Goal: Information Seeking & Learning: Learn about a topic

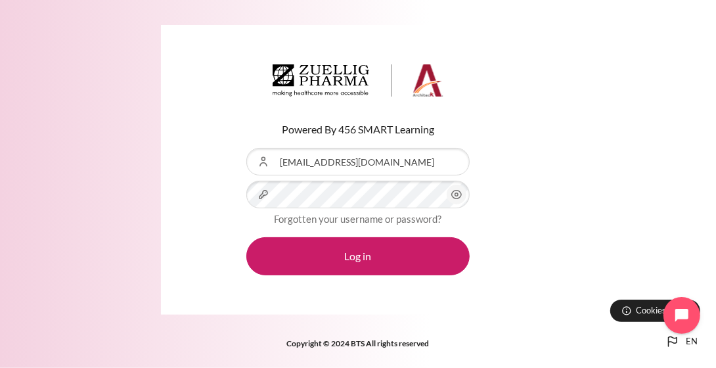
click at [456, 196] on circle "Content" at bounding box center [456, 194] width 3 height 3
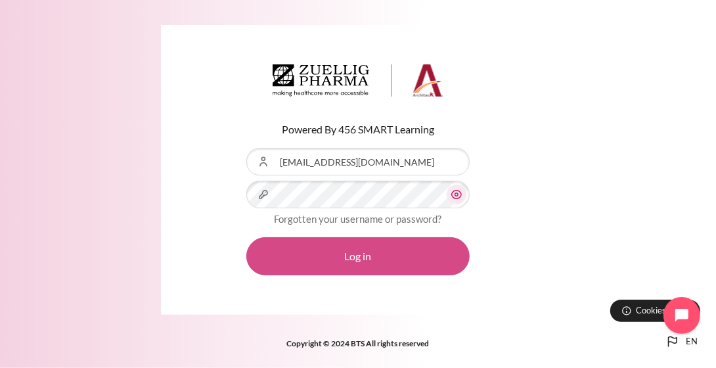
click at [379, 254] on button "Log in" at bounding box center [357, 256] width 223 height 38
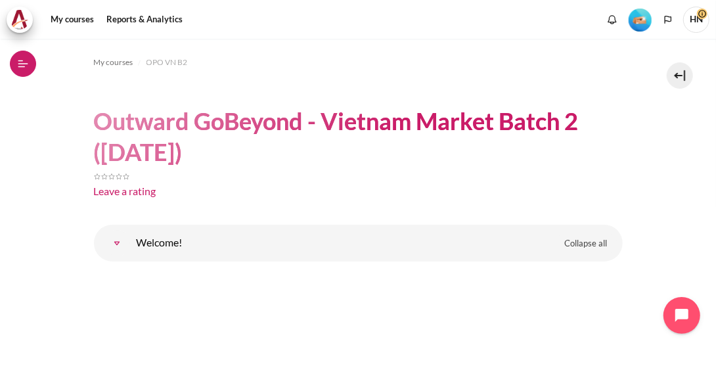
click at [28, 65] on icon at bounding box center [23, 64] width 12 height 12
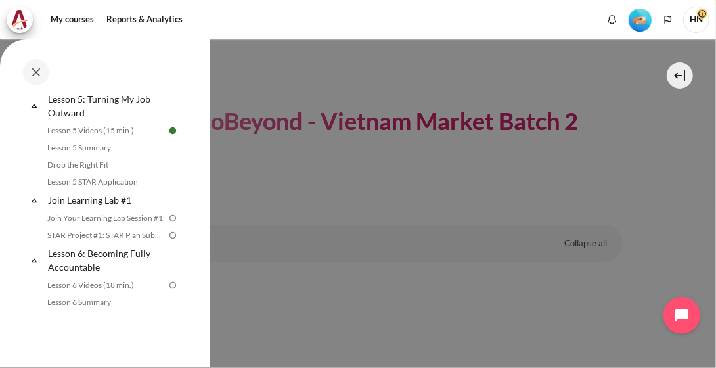
scroll to position [657, 0]
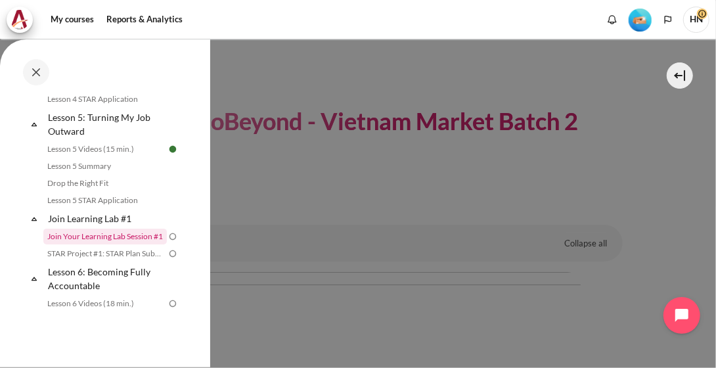
click at [121, 234] on link "Join Your Learning Lab Session #1" at bounding box center [104, 237] width 123 height 16
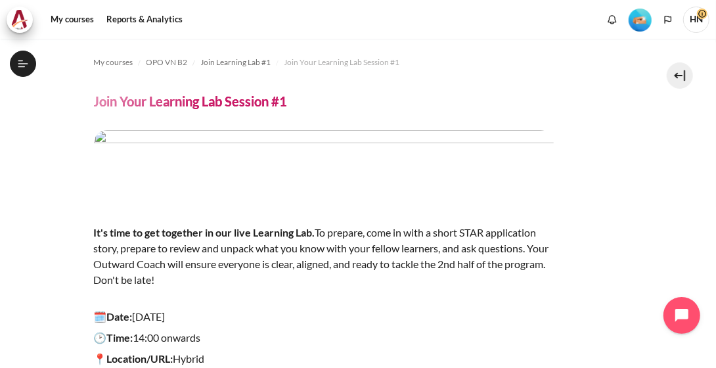
click at [334, 162] on img "Content" at bounding box center [324, 166] width 460 height 72
click at [33, 66] on button "Open course index" at bounding box center [23, 64] width 26 height 26
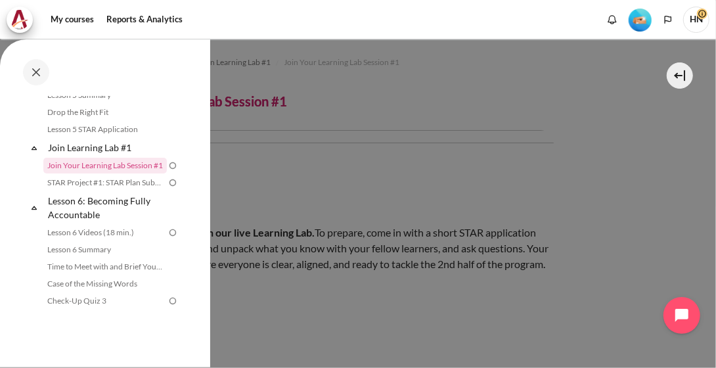
scroll to position [718, 0]
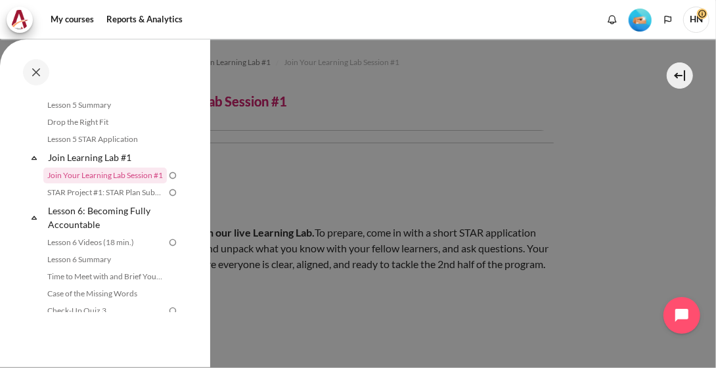
click at [167, 175] on img at bounding box center [173, 175] width 12 height 12
click at [507, 173] on div at bounding box center [358, 184] width 716 height 368
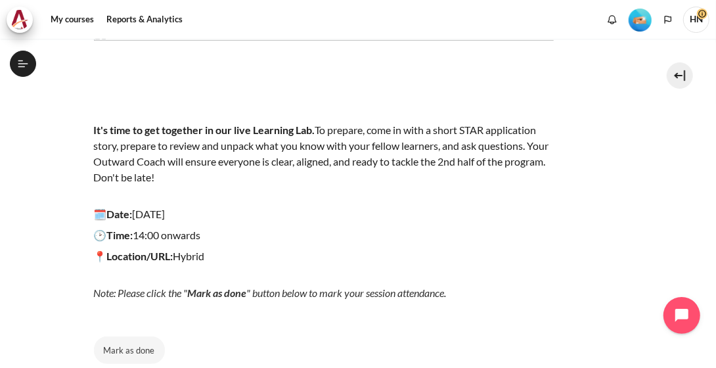
scroll to position [131, 0]
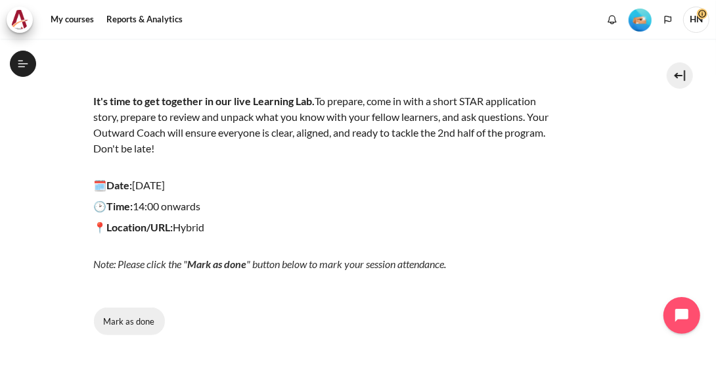
click at [112, 324] on button "Mark as done" at bounding box center [129, 321] width 71 height 28
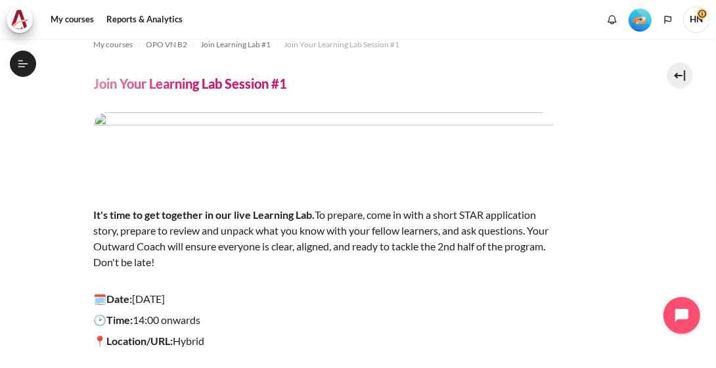
scroll to position [0, 0]
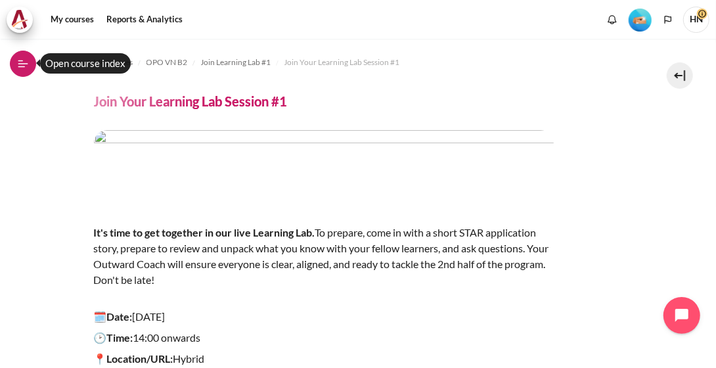
click at [22, 63] on icon at bounding box center [23, 63] width 10 height 1
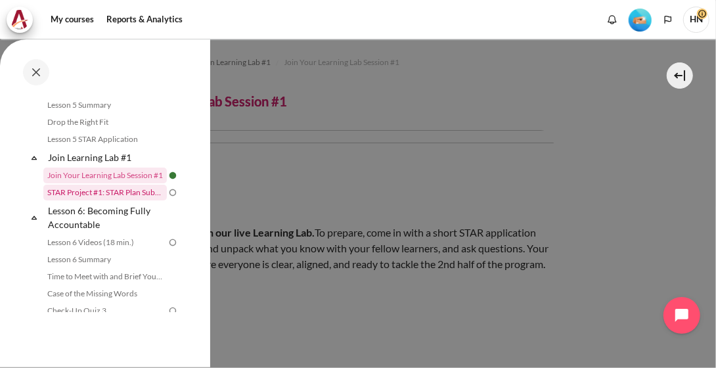
click at [133, 194] on link "STAR Project #1: STAR Plan Submission" at bounding box center [104, 193] width 123 height 16
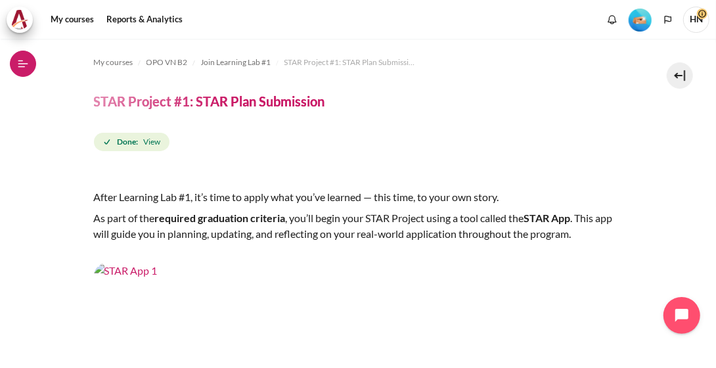
click at [26, 73] on button "Open course index" at bounding box center [23, 64] width 26 height 26
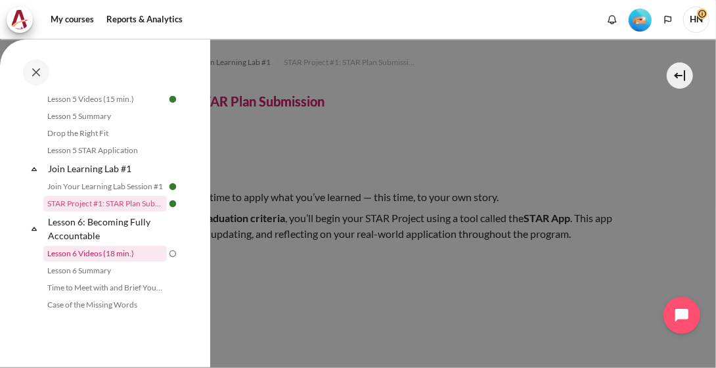
click at [114, 257] on link "Lesson 6 Videos (18 min.)" at bounding box center [104, 254] width 123 height 16
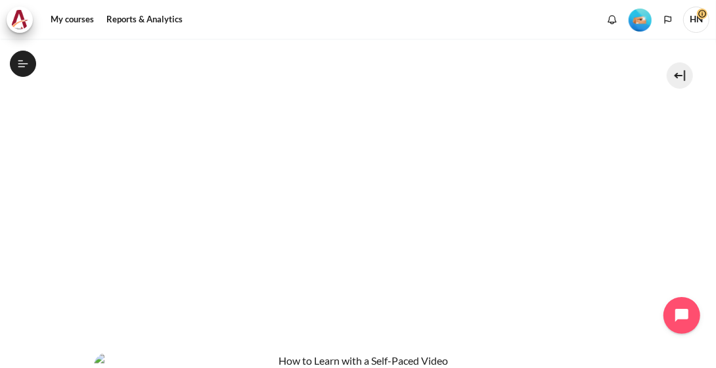
scroll to position [263, 0]
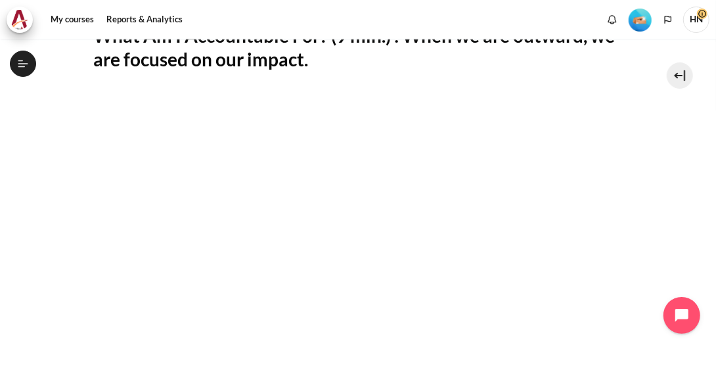
click at [17, 274] on section "My courses OPO VN B2 Lesson 6: Becoming Fully Accountable Lesson 6 Videos (18 m…" at bounding box center [358, 258] width 696 height 964
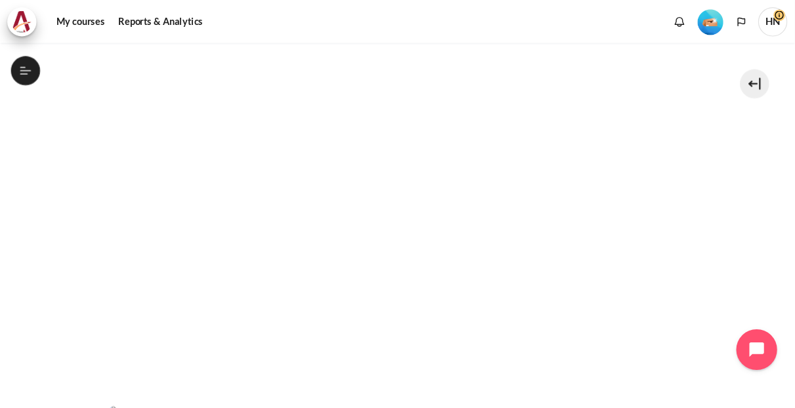
scroll to position [328, 0]
click at [679, 215] on section "My courses OPO VN B2 Lesson 6: Becoming Fully Accountable Lesson 6 Videos (18 m…" at bounding box center [358, 192] width 696 height 964
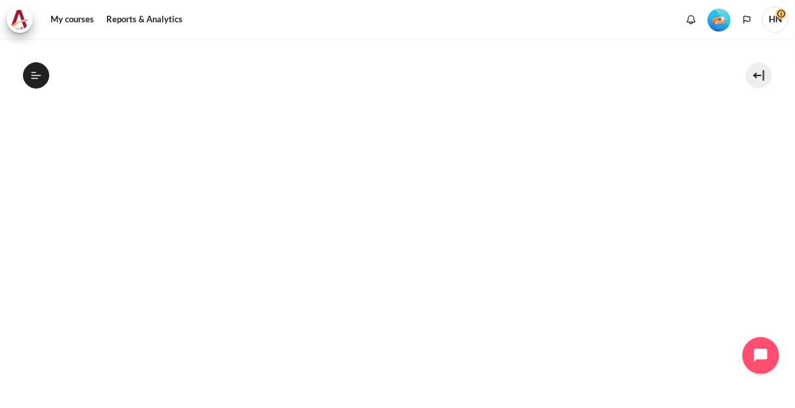
click at [53, 257] on section "My courses OPO VN B2 Lesson 6: Becoming Fully Accountable Lesson 6 Videos (18 m…" at bounding box center [398, 246] width 776 height 1034
click at [26, 303] on section "My courses OPO VN B2 Lesson 6: Becoming Fully Accountable Lesson 6 Videos (18 m…" at bounding box center [398, 246] width 776 height 1034
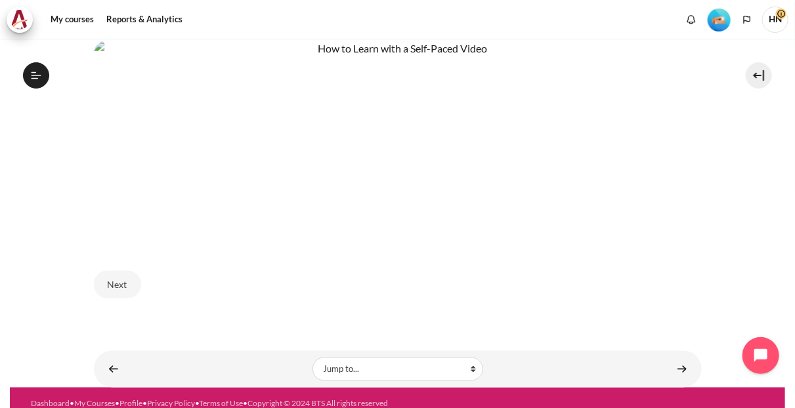
scroll to position [690, 0]
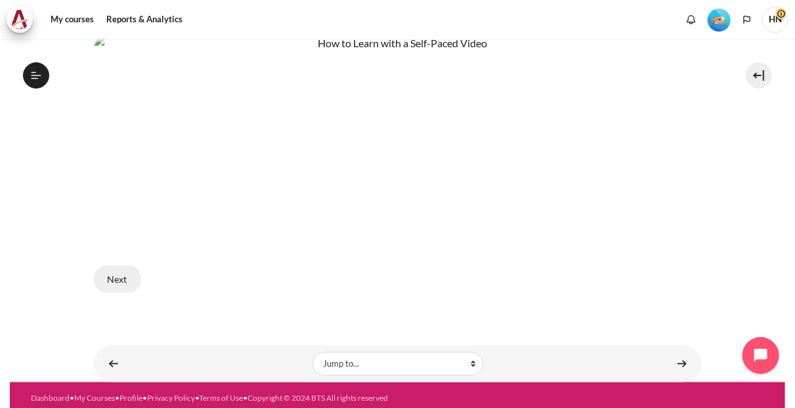
click at [114, 278] on button "Next" at bounding box center [117, 280] width 47 height 28
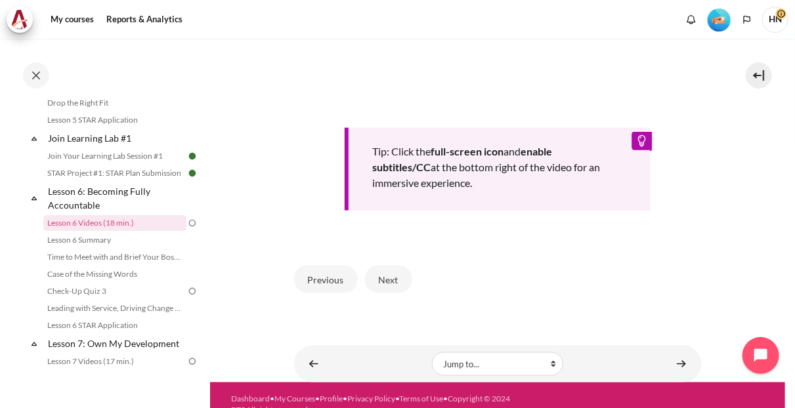
scroll to position [575, 0]
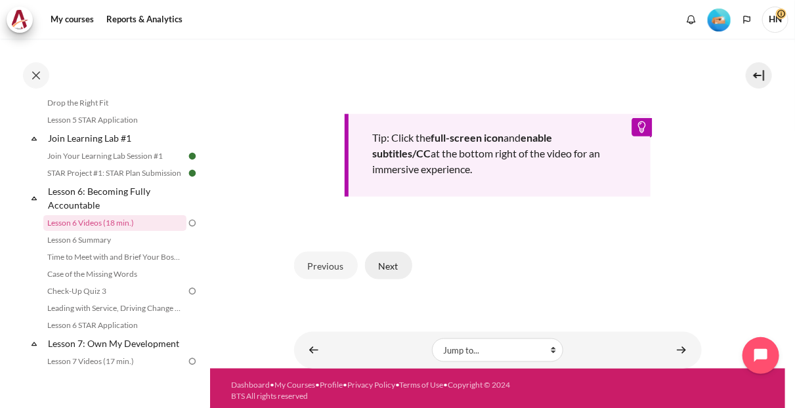
click at [385, 259] on button "Next" at bounding box center [388, 266] width 47 height 28
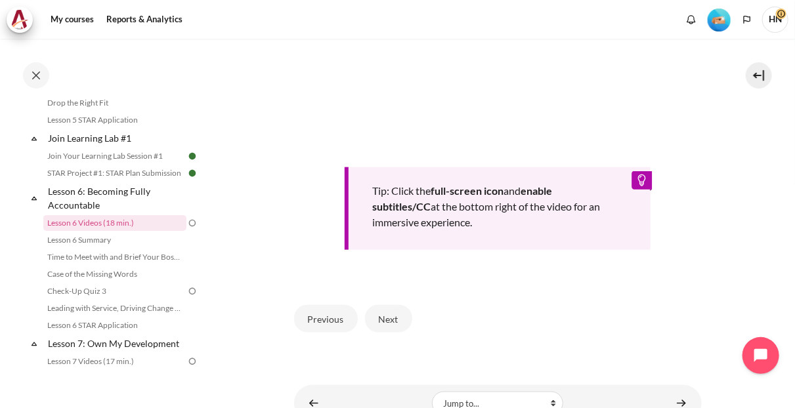
scroll to position [502, 0]
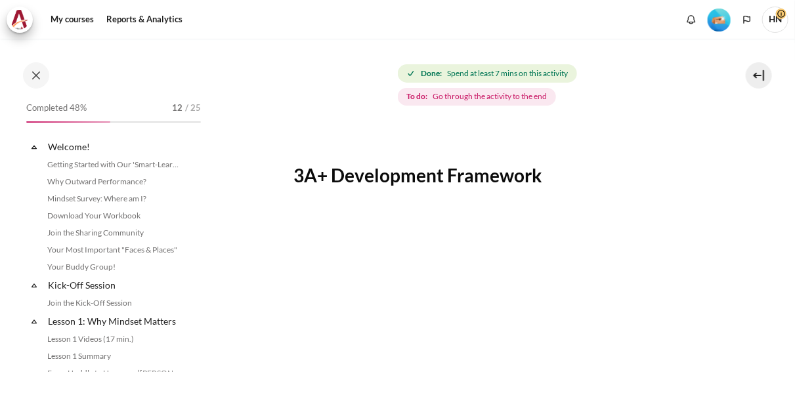
scroll to position [685, 0]
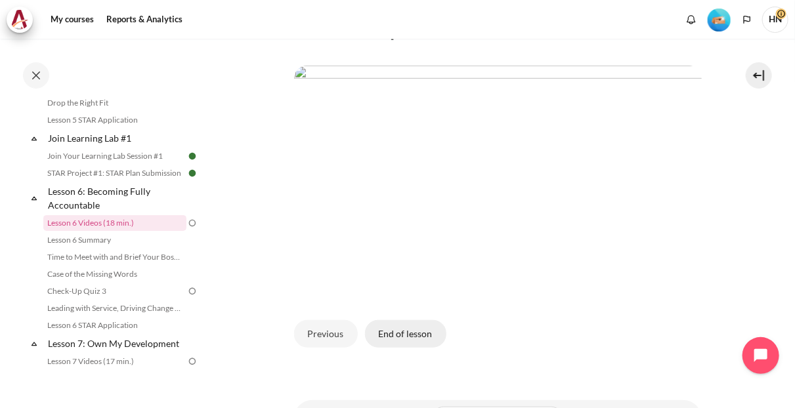
click at [414, 330] on button "End of lesson" at bounding box center [405, 334] width 81 height 28
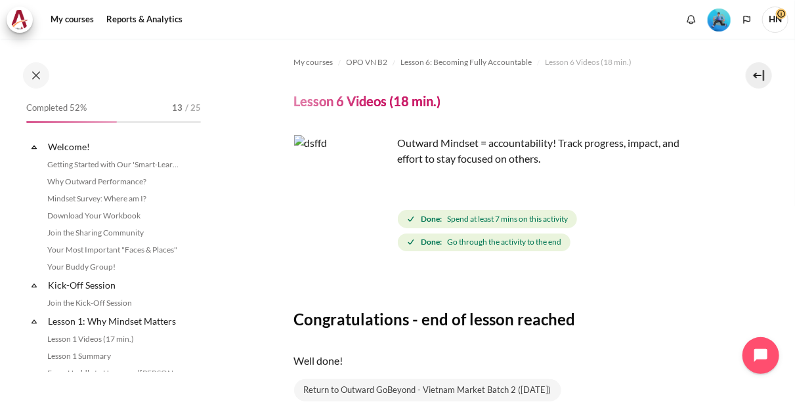
scroll to position [685, 0]
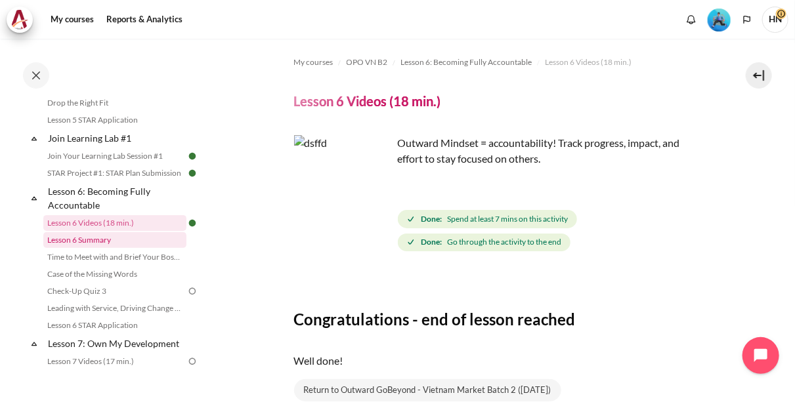
click at [83, 248] on link "Lesson 6 Summary" at bounding box center [114, 240] width 143 height 16
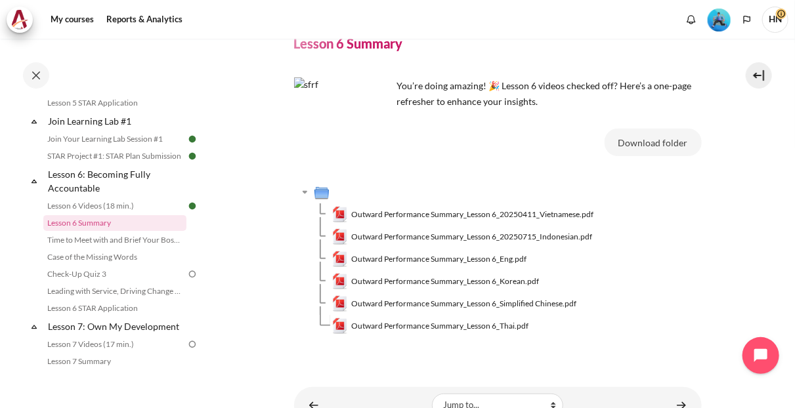
scroll to position [73, 0]
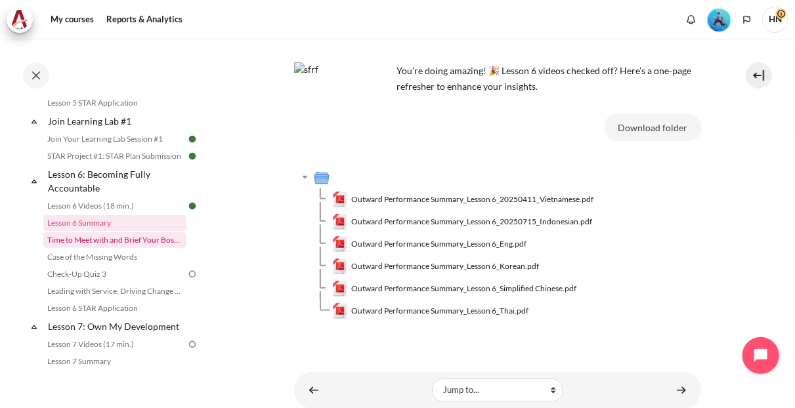
click at [118, 248] on link "Time to Meet with and Brief Your Boss #1" at bounding box center [114, 240] width 143 height 16
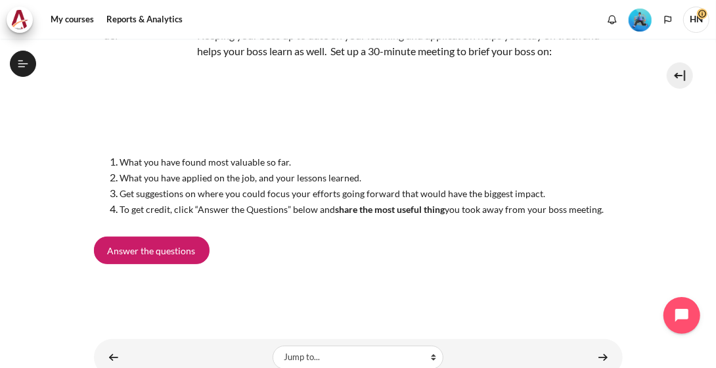
scroll to position [131, 0]
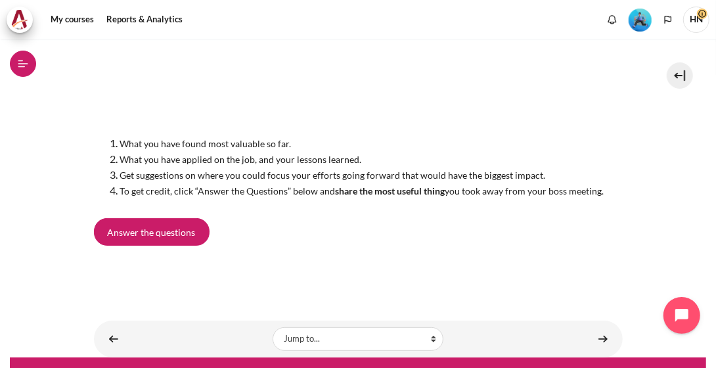
click at [24, 66] on icon at bounding box center [21, 66] width 7 height 1
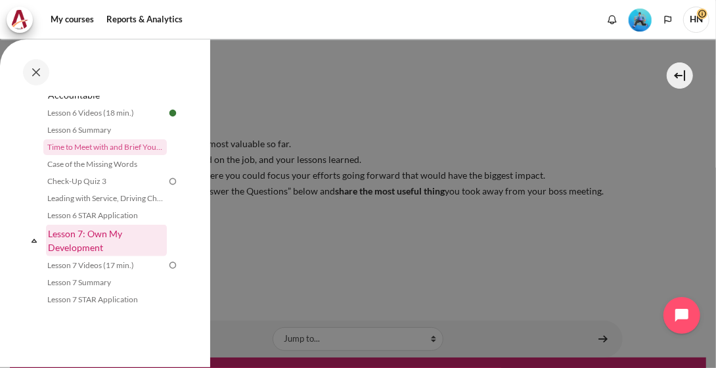
scroll to position [851, 0]
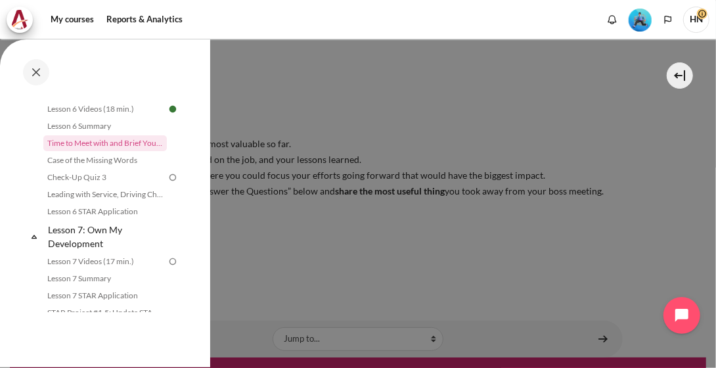
click at [464, 232] on div at bounding box center [358, 184] width 716 height 368
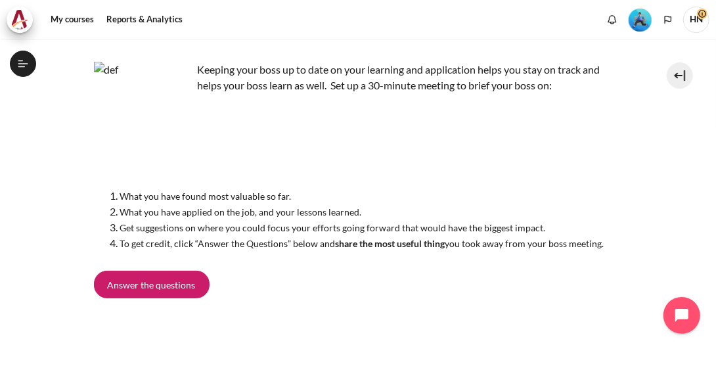
scroll to position [131, 0]
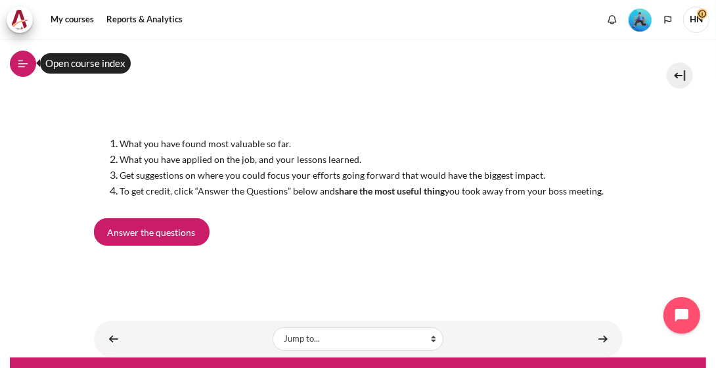
click at [22, 64] on icon at bounding box center [23, 64] width 12 height 12
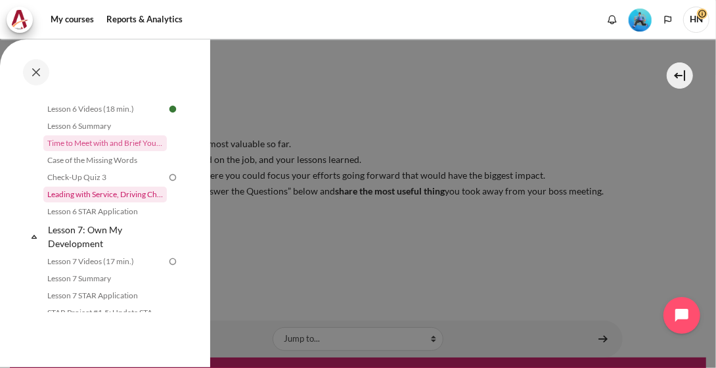
scroll to position [785, 0]
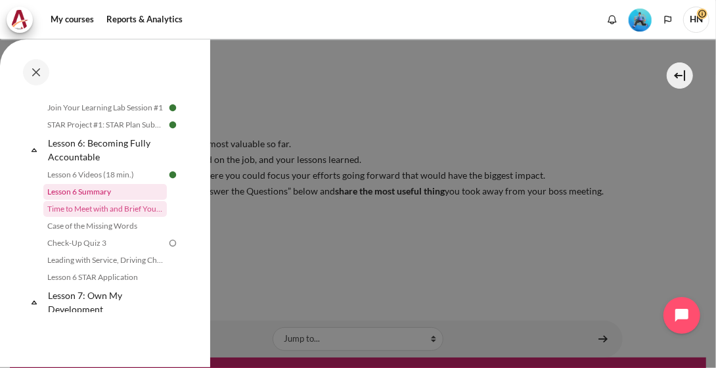
click at [99, 192] on link "Lesson 6 Summary" at bounding box center [104, 192] width 123 height 16
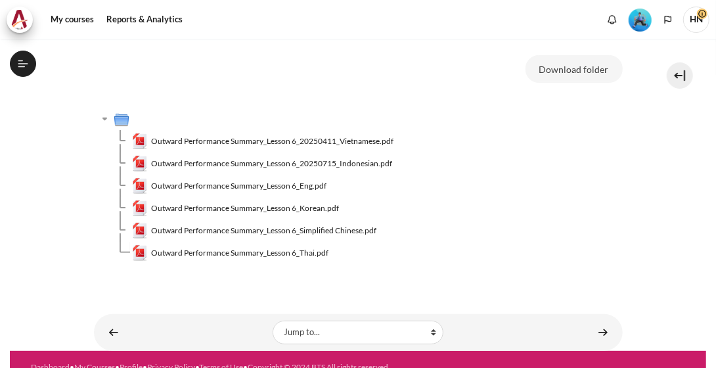
scroll to position [774, 0]
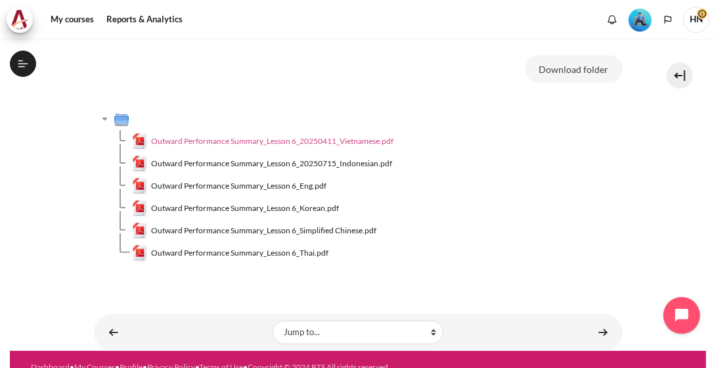
click at [232, 141] on span "Outward Performance Summary_Lesson 6_20250411_Vietnamese.pdf" at bounding box center [272, 141] width 242 height 12
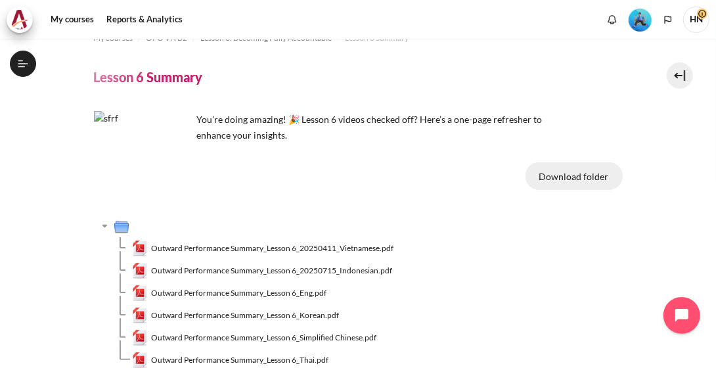
scroll to position [0, 0]
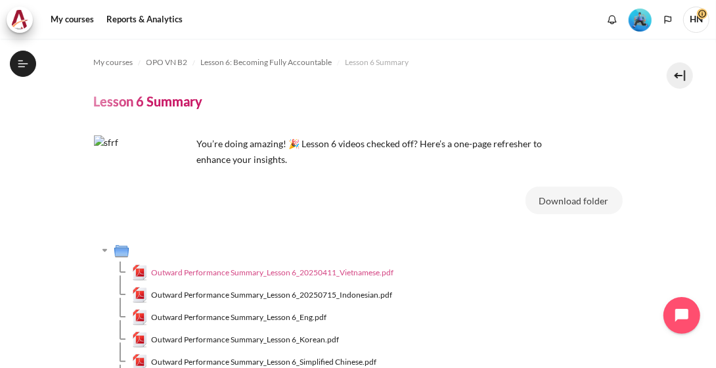
click at [349, 269] on span "Outward Performance Summary_Lesson 6_20250411_Vietnamese.pdf" at bounding box center [272, 273] width 242 height 12
click at [27, 67] on icon at bounding box center [23, 64] width 12 height 12
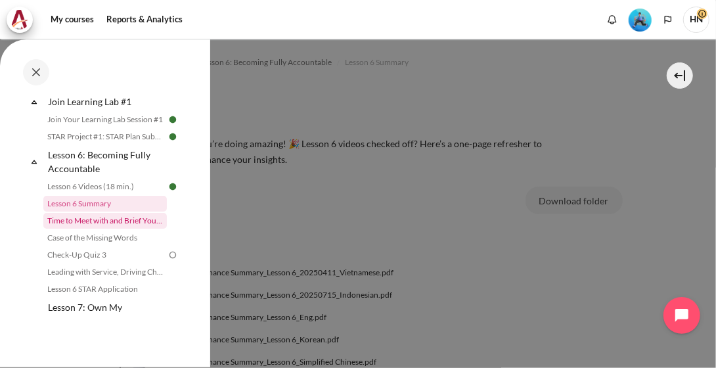
click at [101, 221] on link "Time to Meet with and Brief Your Boss #1" at bounding box center [104, 221] width 123 height 16
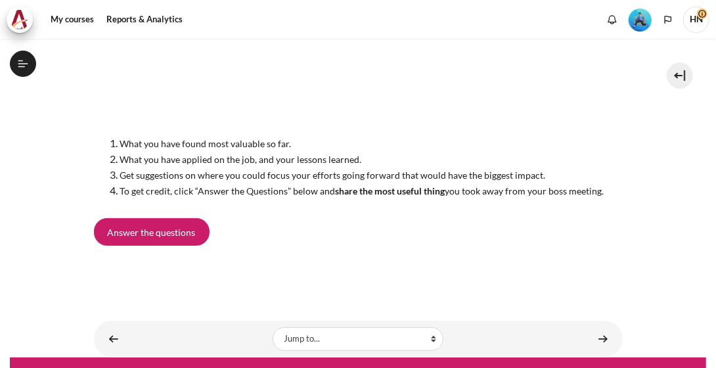
scroll to position [791, 0]
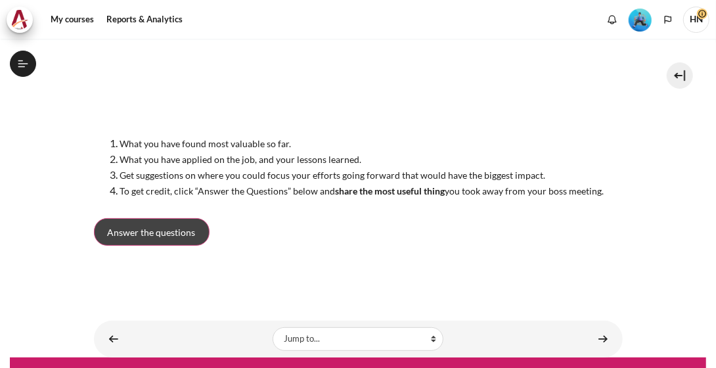
click at [176, 242] on link "Answer the questions" at bounding box center [152, 232] width 116 height 28
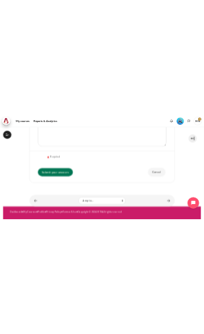
scroll to position [330, 0]
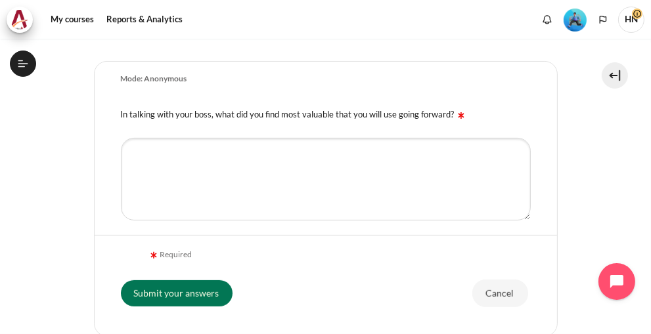
click at [121, 112] on label "In talking with your boss, what did you find most valuable that you will use go…" at bounding box center [294, 114] width 347 height 11
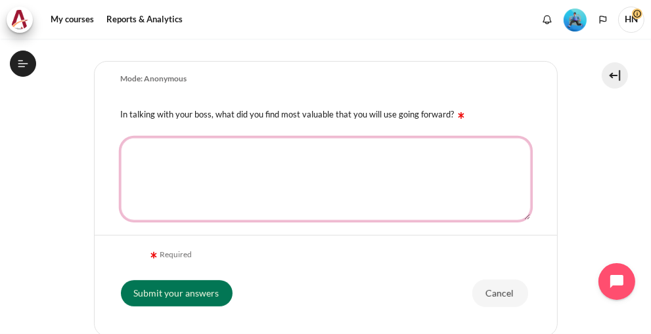
click at [121, 138] on textarea "In talking with your boss, what did you find most valuable that you will use go…" at bounding box center [326, 179] width 410 height 83
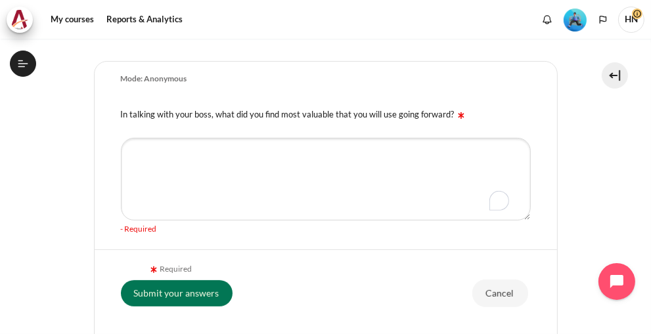
drag, startPoint x: 445, startPoint y: 112, endPoint x: 152, endPoint y: 116, distance: 292.3
click at [160, 116] on label "In talking with your boss, what did you find most valuable that you will use go…" at bounding box center [294, 114] width 347 height 11
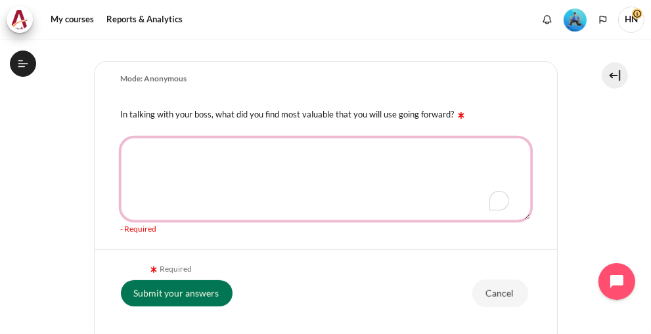
click at [160, 138] on textarea "In talking with your boss, what did you find most valuable that you will use go…" at bounding box center [326, 179] width 410 height 83
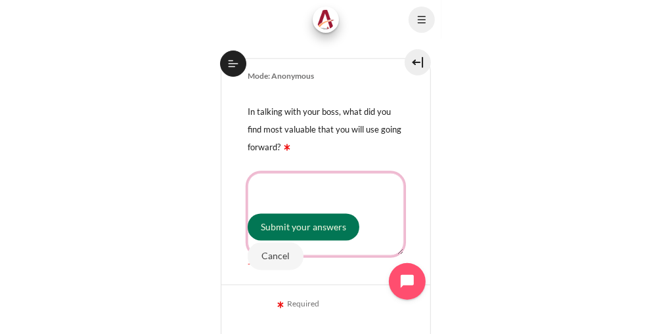
scroll to position [791, 0]
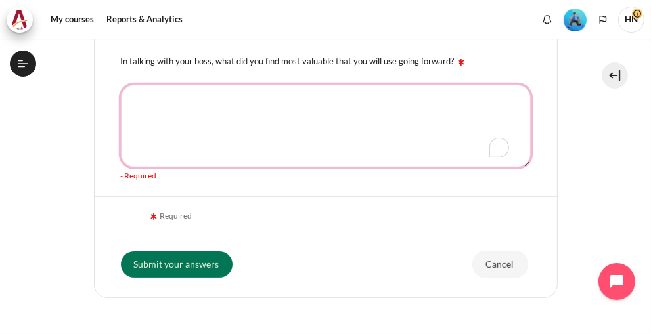
click at [217, 100] on textarea "In talking with your boss, what did you find most valuable that you will use go…" at bounding box center [326, 126] width 410 height 83
paste textarea "My boss highlighted the importance of developing my team’s capabilities, not ju…"
drag, startPoint x: 215, startPoint y: 97, endPoint x: 110, endPoint y: 107, distance: 105.6
click at [100, 84] on div "My boss highlighted the importance of developing my team’s capabilities, not ju…" at bounding box center [326, 133] width 462 height 113
click at [359, 127] on textarea "The importance of developing my team’s capabilities, not just managing tasks" at bounding box center [326, 126] width 410 height 83
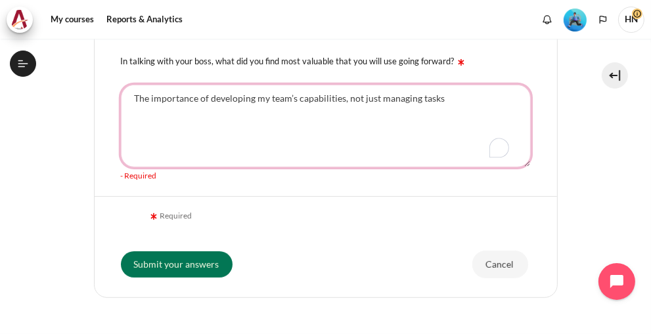
click at [470, 86] on textarea "The importance of developing my team’s capabilities, not just managing tasks" at bounding box center [326, 126] width 410 height 83
type textarea "The importance of developing my team’s capabilities, not just managing tasks."
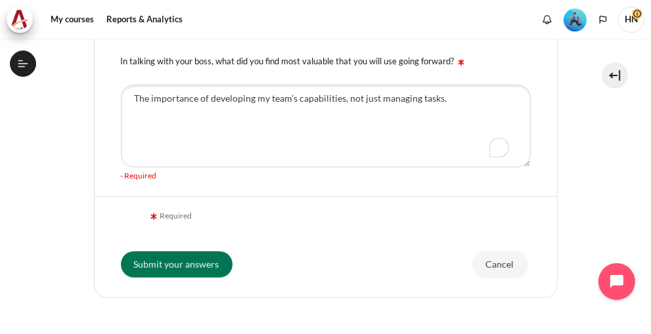
click at [332, 231] on form "Mode: Anonymous In talking with your boss, what did you find most valuable that…" at bounding box center [326, 153] width 464 height 290
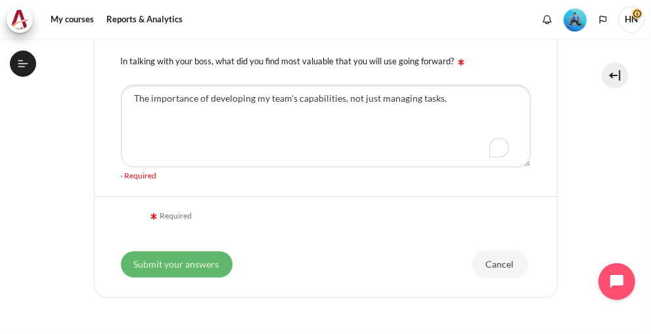
click at [188, 265] on input "Submit your answers" at bounding box center [177, 265] width 112 height 26
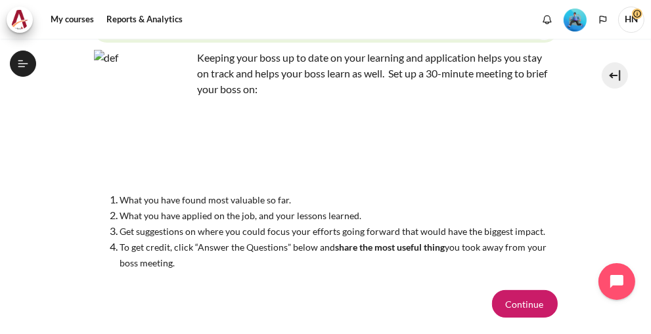
scroll to position [234, 0]
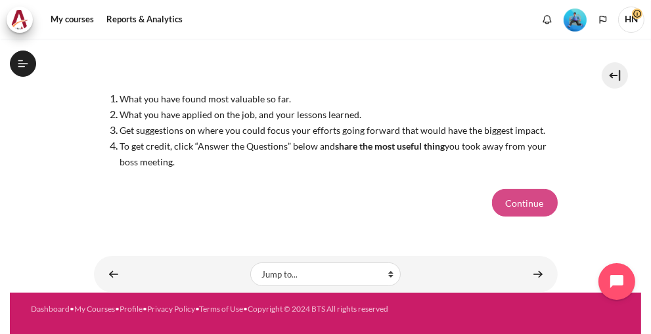
click at [518, 206] on button "Continue" at bounding box center [525, 203] width 66 height 28
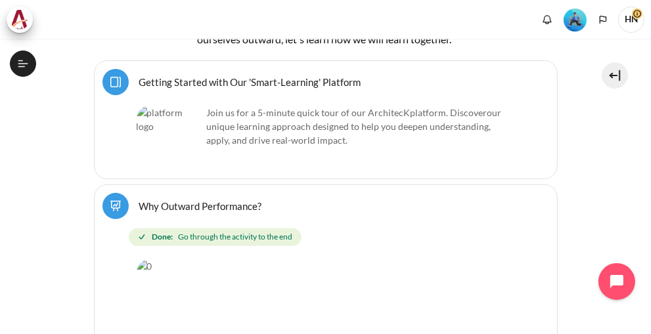
scroll to position [418, 0]
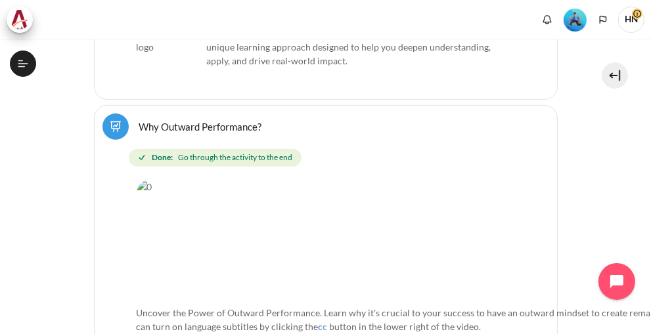
click at [17, 64] on icon at bounding box center [23, 64] width 12 height 12
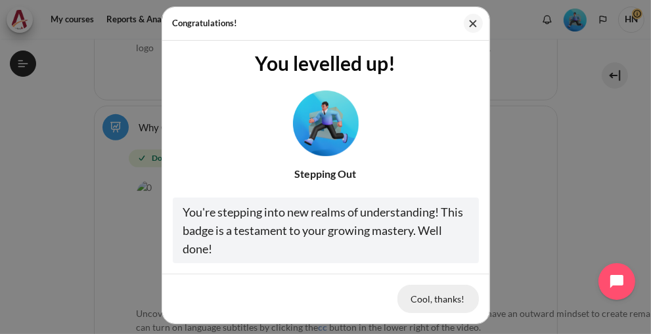
scroll to position [18, 0]
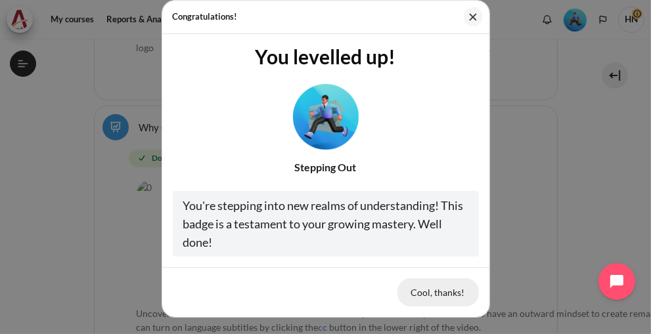
click at [445, 294] on button "Cool, thanks!" at bounding box center [437, 292] width 81 height 28
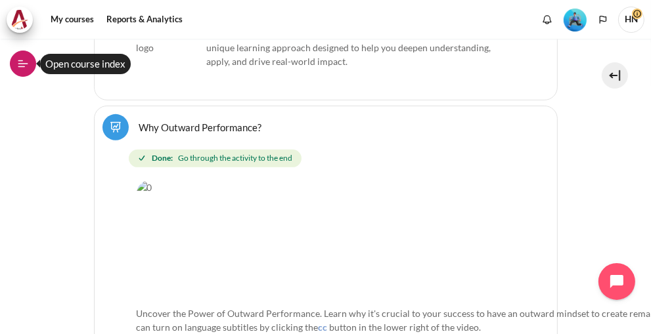
click at [22, 65] on icon at bounding box center [23, 64] width 12 height 12
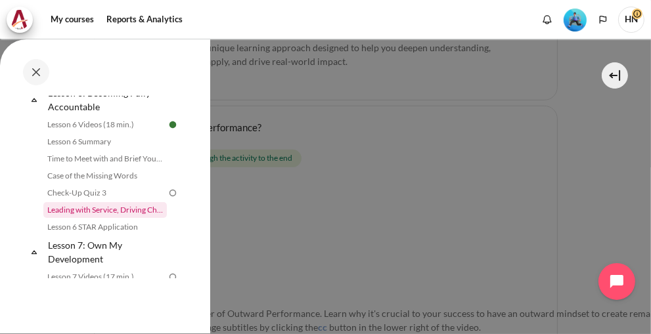
scroll to position [895, 0]
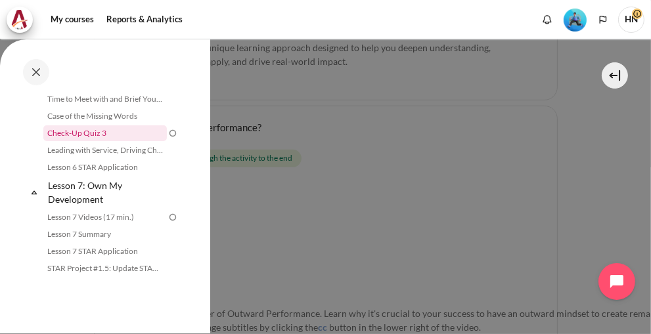
click at [99, 138] on link "Check-Up Quiz 3" at bounding box center [104, 133] width 123 height 16
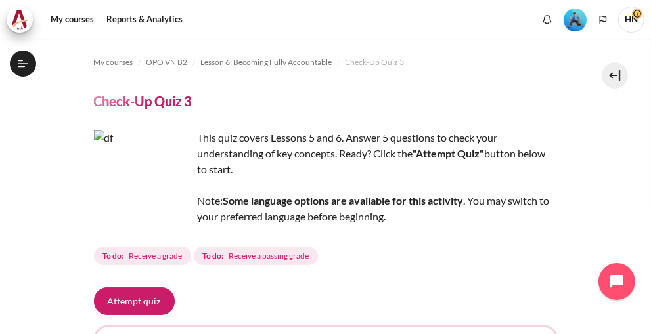
click at [22, 63] on icon at bounding box center [23, 63] width 10 height 1
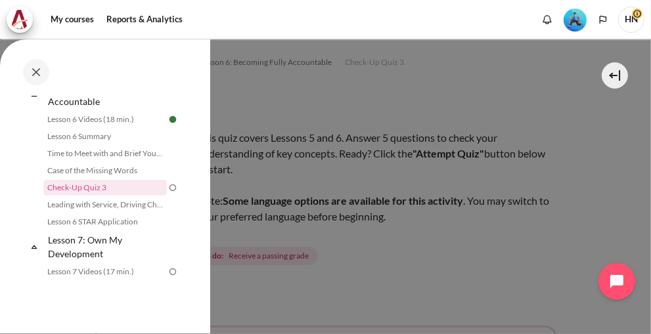
click at [400, 239] on div at bounding box center [325, 167] width 651 height 334
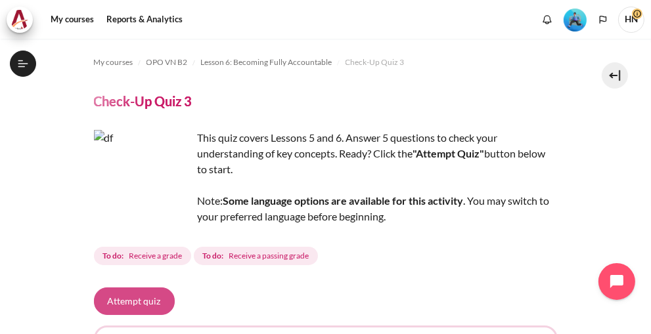
click at [154, 301] on button "Attempt quiz" at bounding box center [134, 302] width 81 height 28
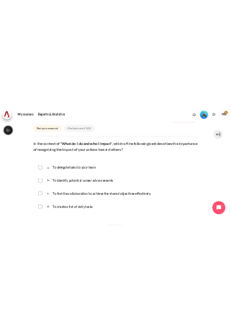
scroll to position [179, 0]
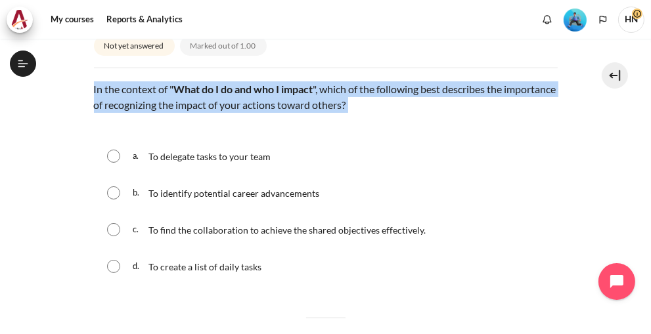
drag, startPoint x: 94, startPoint y: 86, endPoint x: 448, endPoint y: 102, distance: 354.4
click at [448, 102] on p "In the context of " What do I do and who I impact ", which of the following bes…" at bounding box center [326, 97] width 464 height 32
copy p "In the context of " What do I do and who I impact ", which of the following bes…"
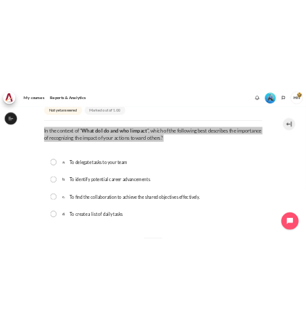
scroll to position [839, 0]
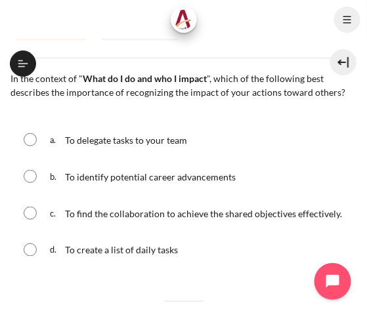
click at [47, 146] on div "a. To delegate tasks to your team" at bounding box center [184, 140] width 346 height 34
drag, startPoint x: 50, startPoint y: 147, endPoint x: 231, endPoint y: 268, distance: 217.8
click at [231, 267] on div "a. To delegate tasks to your team b. To identify potential career advancements …" at bounding box center [184, 195] width 346 height 144
copy div "a. To delegate tasks to your team b. To identify potential career advancements …"
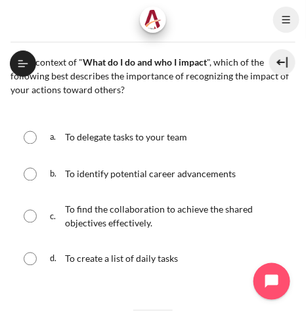
scroll to position [238, 0]
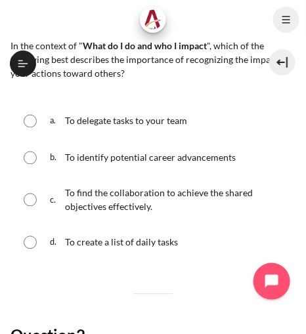
click at [181, 255] on div "d. To create a list of daily tasks" at bounding box center [153, 243] width 285 height 34
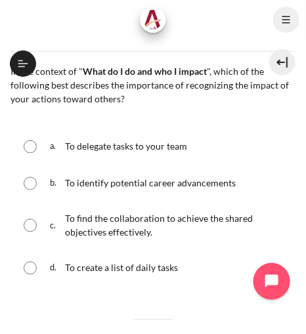
scroll to position [209, 0]
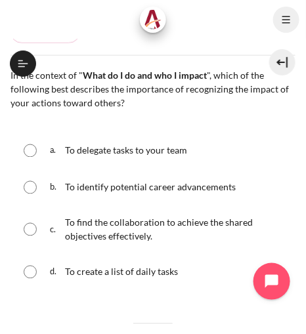
drag, startPoint x: 177, startPoint y: 250, endPoint x: -3, endPoint y: 82, distance: 245.8
click at [0, 82] on html "Skip to main content Open course index Completed 52% 13 / 25 Expand Collapse" at bounding box center [153, 167] width 306 height 334
copy div "In the context of " What do I do and who I impact ", which of the following bes…"
click at [240, 167] on div "a. To delegate tasks to your team" at bounding box center [153, 151] width 285 height 34
click at [35, 236] on input "Content" at bounding box center [30, 229] width 13 height 13
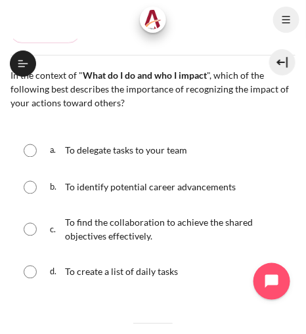
radio input "true"
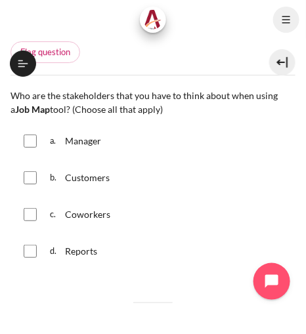
scroll to position [627, 0]
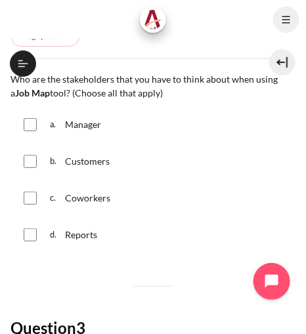
drag, startPoint x: 11, startPoint y: 87, endPoint x: 125, endPoint y: 250, distance: 198.6
click at [125, 250] on div "Question text Who are the stakeholders that you have to think about when using …" at bounding box center [153, 163] width 285 height 183
copy div "Who are the stakeholders that you have to think about when using a Job Map tool…"
click at [236, 177] on div "b. Customers" at bounding box center [153, 161] width 285 height 34
click at [67, 130] on div "Manager" at bounding box center [83, 125] width 36 height 14
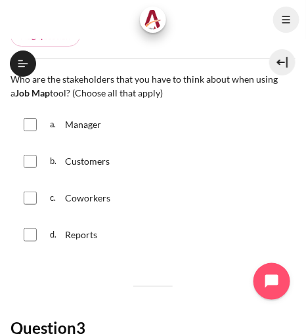
checkbox input "true"
click at [31, 175] on div "b. Customers" at bounding box center [153, 161] width 285 height 34
click at [35, 179] on div "b. Customers" at bounding box center [153, 161] width 285 height 34
click at [34, 168] on input "Content" at bounding box center [30, 161] width 13 height 13
checkbox input "true"
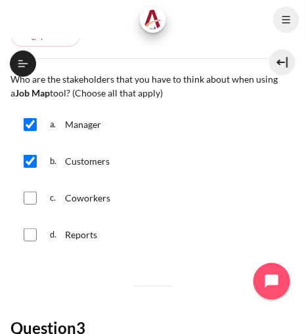
click at [32, 205] on input "Content" at bounding box center [30, 198] width 13 height 13
checkbox input "true"
click at [32, 240] on input "Content" at bounding box center [30, 235] width 13 height 13
checkbox input "true"
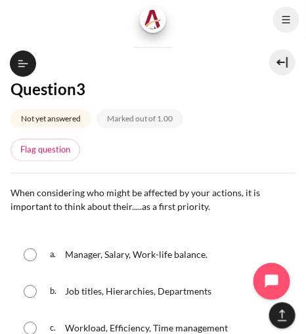
scroll to position [925, 0]
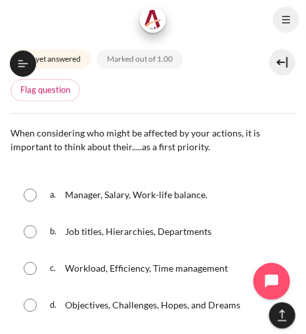
click at [11, 136] on div "My courses OPO VN B2 Lesson 6: Becoming Fully Accountable Check-Up Quiz 3 Check…" at bounding box center [153, 186] width 306 height 295
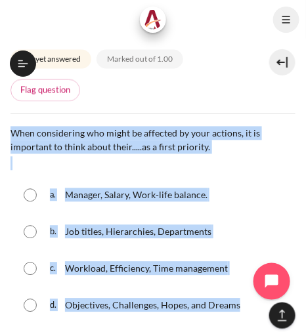
drag, startPoint x: 12, startPoint y: 136, endPoint x: 256, endPoint y: 311, distance: 300.7
click at [256, 311] on div "Question text When considering who might be affected by your actions, it is imp…" at bounding box center [153, 226] width 285 height 199
copy div "When considering who might be affected by your actions, it is important to thin…"
click at [213, 187] on div "a. Manager, Salary, Work-life balance." at bounding box center [153, 196] width 285 height 34
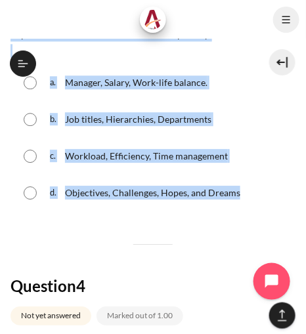
scroll to position [1045, 0]
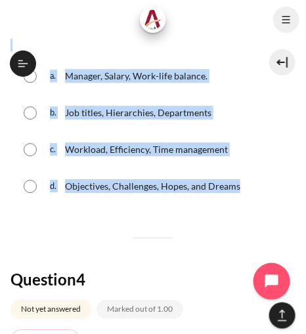
click at [92, 206] on fieldset "Question 3 Answer a. Manager, Salary, Work-life balance. b. Job titles, Hierarc…" at bounding box center [153, 131] width 285 height 150
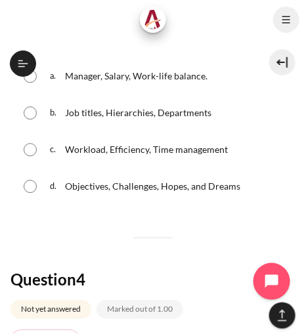
click at [32, 192] on input "Content" at bounding box center [30, 186] width 13 height 13
radio input "true"
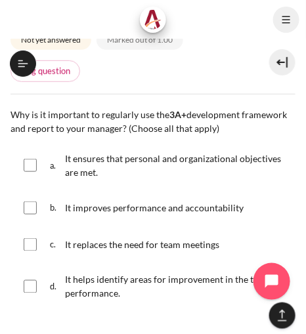
scroll to position [1343, 0]
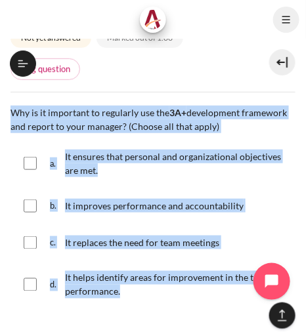
drag, startPoint x: 11, startPoint y: 114, endPoint x: 134, endPoint y: 294, distance: 217.7
click at [134, 294] on div "Question text Why is it important to regularly use the 3A+ development framewor…" at bounding box center [153, 208] width 285 height 205
copy div "Why is it important to regularly use the 3A+ development framework and report t…"
click at [154, 308] on div "d. It helps identify areas for improvement in the team's performance." at bounding box center [153, 285] width 285 height 45
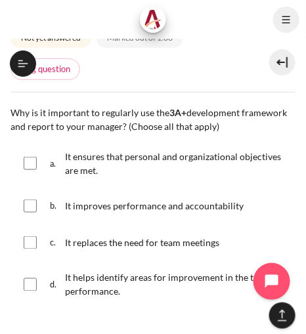
click at [34, 168] on input "Content" at bounding box center [30, 163] width 13 height 13
checkbox input "true"
click at [33, 210] on input "Content" at bounding box center [30, 206] width 13 height 13
checkbox input "true"
click at [33, 288] on input "Content" at bounding box center [30, 284] width 13 height 13
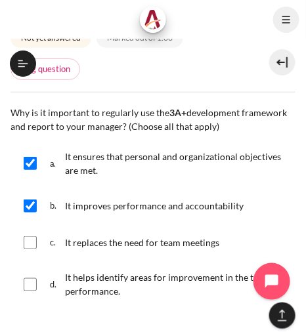
checkbox input "true"
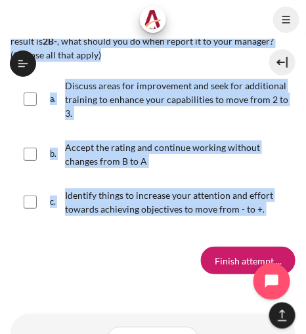
scroll to position [1814, 0]
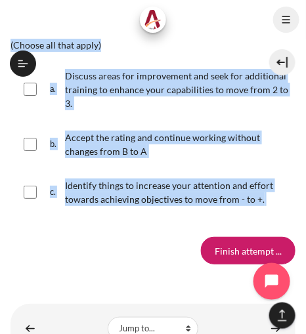
drag, startPoint x: 11, startPoint y: 190, endPoint x: 281, endPoint y: 212, distance: 271.4
click at [281, 212] on div "Question text If you used the 3A+ development framework with yourself and the r…" at bounding box center [153, 114] width 285 height 207
copy div "If you used the 3A+ development framework with yourself and the result is 2B- ,…"
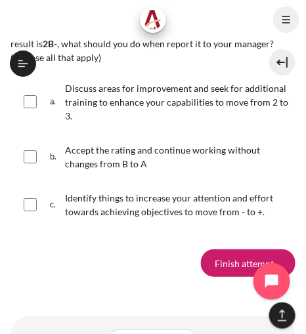
scroll to position [1782, 0]
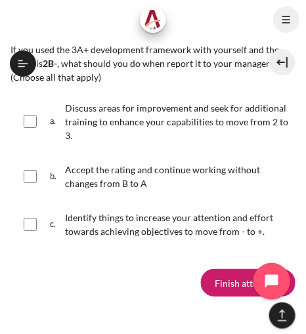
click at [29, 125] on input "Content" at bounding box center [30, 121] width 13 height 13
checkbox input "true"
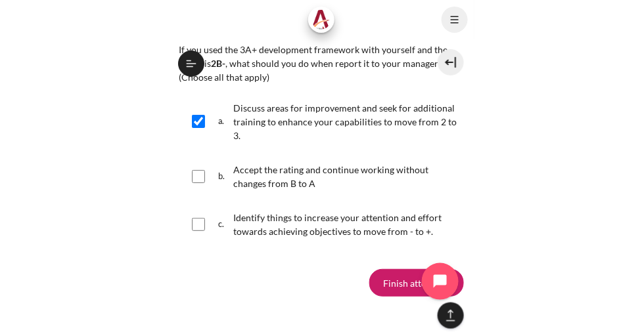
scroll to position [1842, 0]
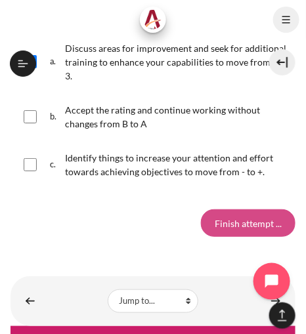
click at [231, 233] on input "Finish attempt ..." at bounding box center [248, 224] width 95 height 28
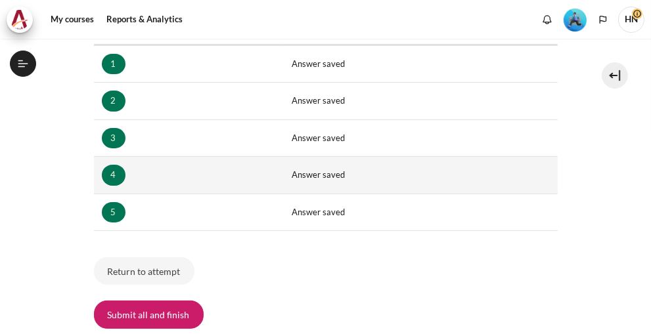
scroll to position [298, 0]
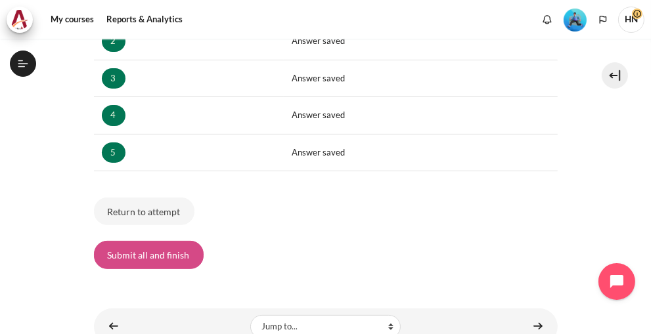
click at [156, 253] on button "Submit all and finish" at bounding box center [149, 255] width 110 height 28
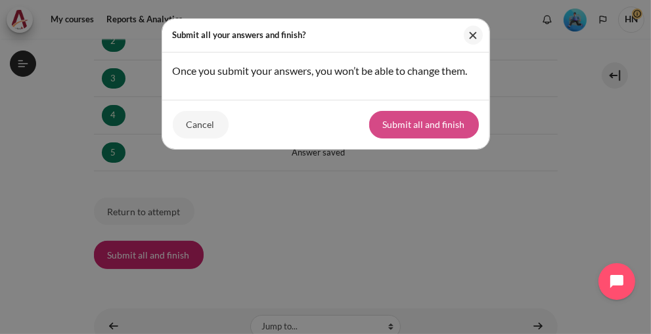
click at [439, 120] on button "Submit all and finish" at bounding box center [424, 125] width 110 height 28
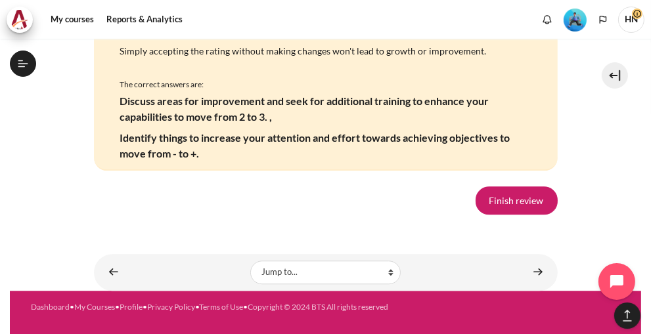
scroll to position [2787, 0]
click at [496, 196] on link "Finish review" at bounding box center [516, 201] width 82 height 28
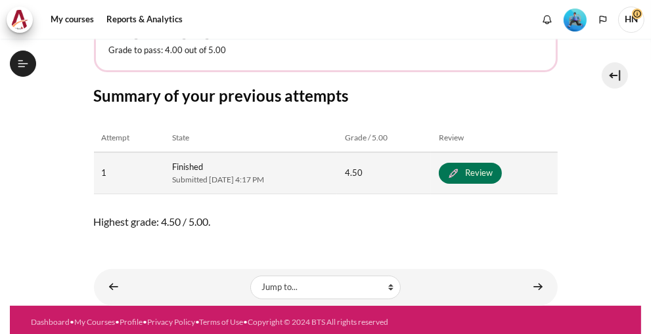
scroll to position [324, 0]
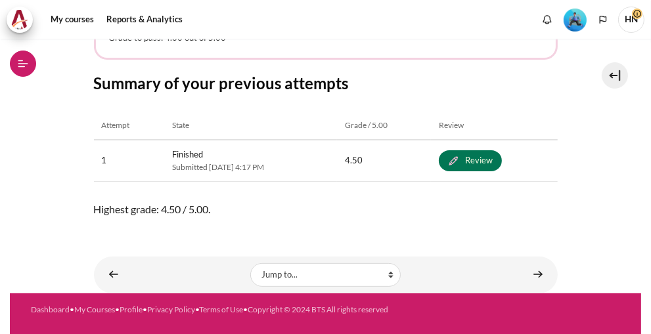
click at [26, 64] on icon at bounding box center [23, 64] width 12 height 12
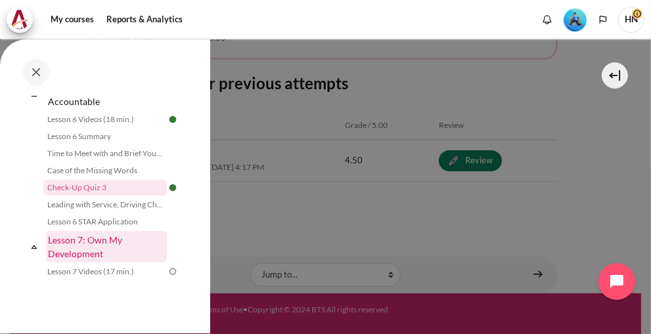
click at [85, 250] on link "Lesson 7: Own My Development" at bounding box center [106, 247] width 121 height 32
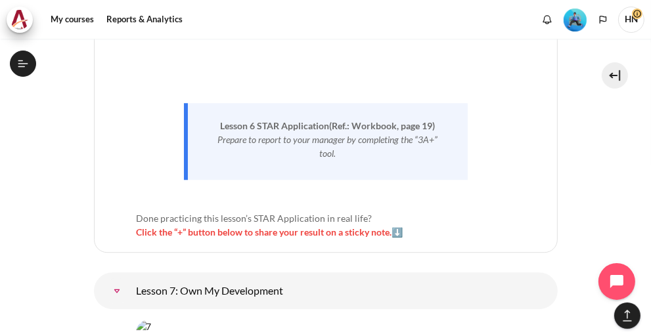
scroll to position [10559, 0]
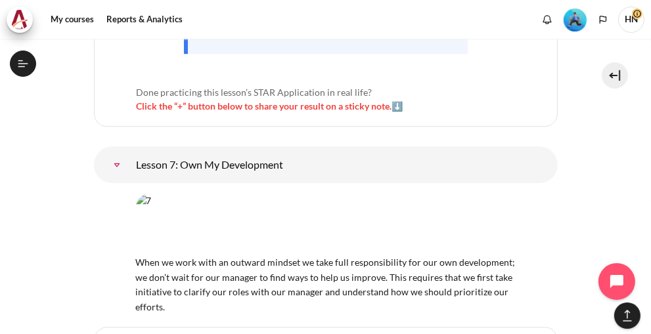
scroll to position [10738, 0]
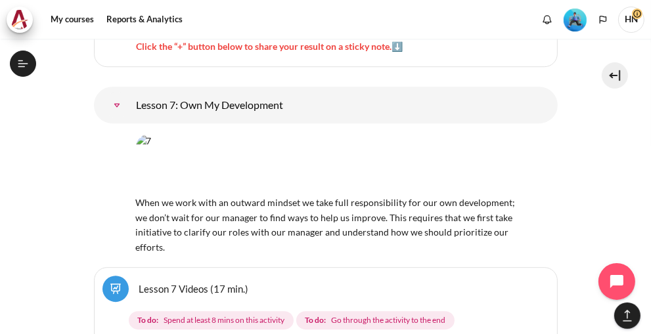
click at [205, 282] on link "Lesson 7 Videos (17 min.)" at bounding box center [194, 288] width 110 height 12
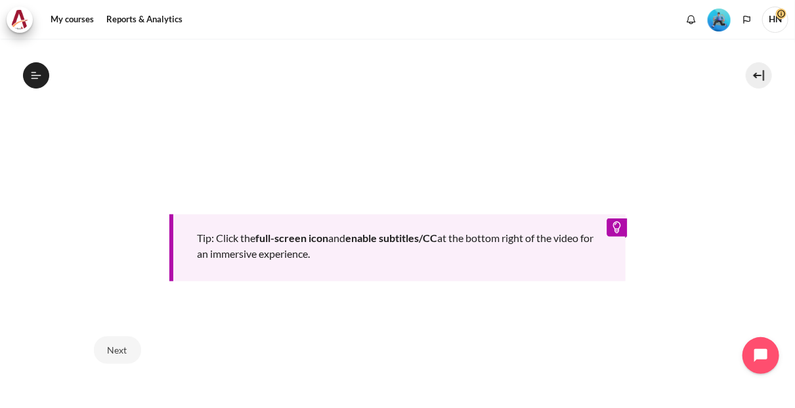
scroll to position [645, 0]
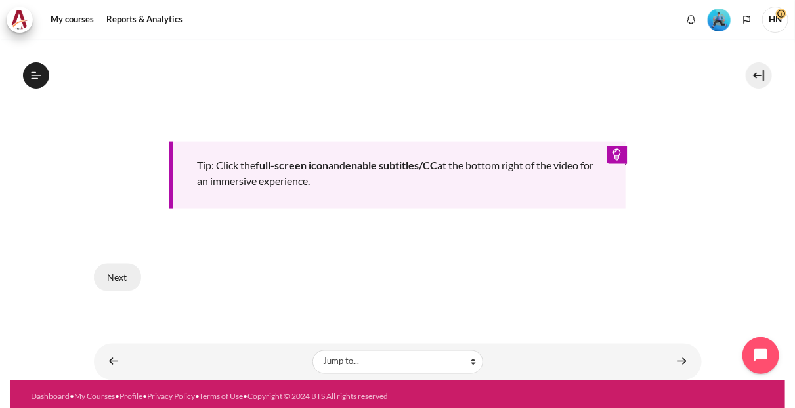
click at [126, 275] on button "Next" at bounding box center [117, 278] width 47 height 28
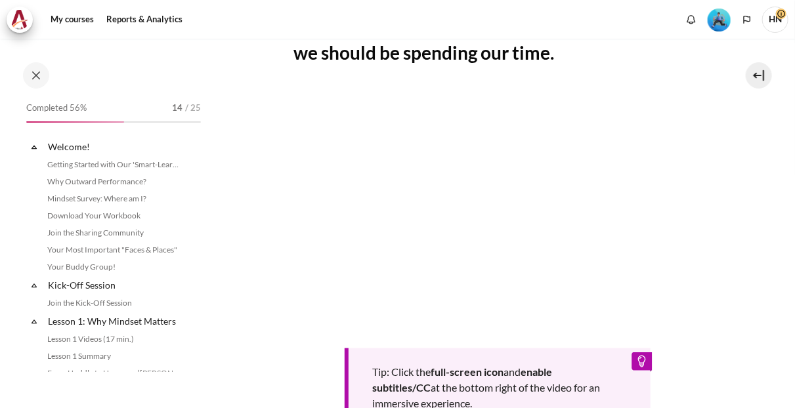
scroll to position [837, 0]
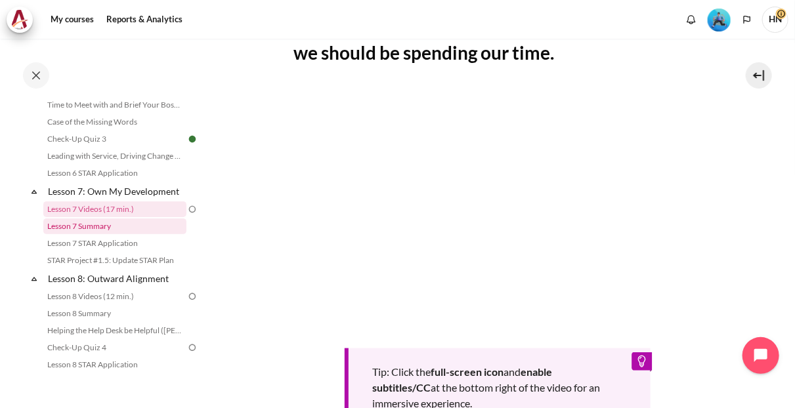
click at [91, 234] on link "Lesson 7 Summary" at bounding box center [114, 227] width 143 height 16
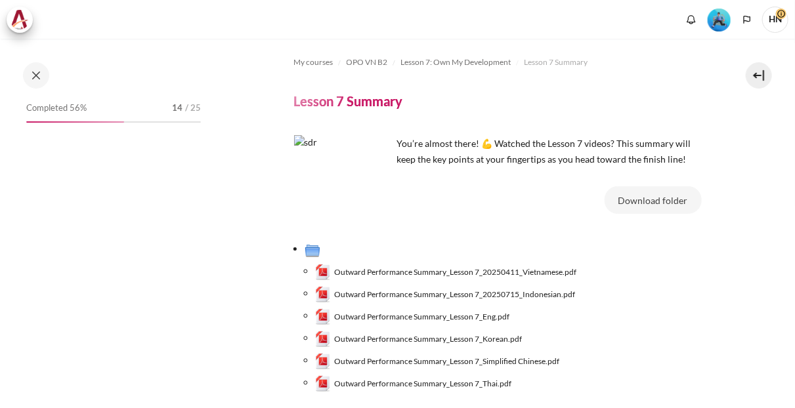
scroll to position [73, 0]
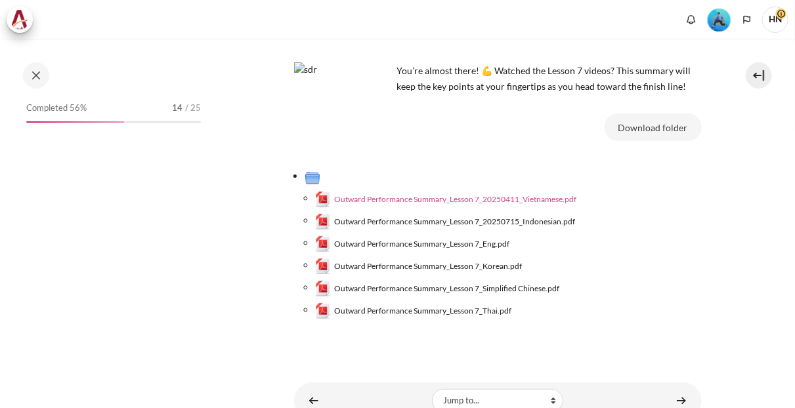
click at [502, 194] on span "Outward Performance Summary_Lesson 7_20250411_Vietnamese.pdf" at bounding box center [455, 200] width 242 height 12
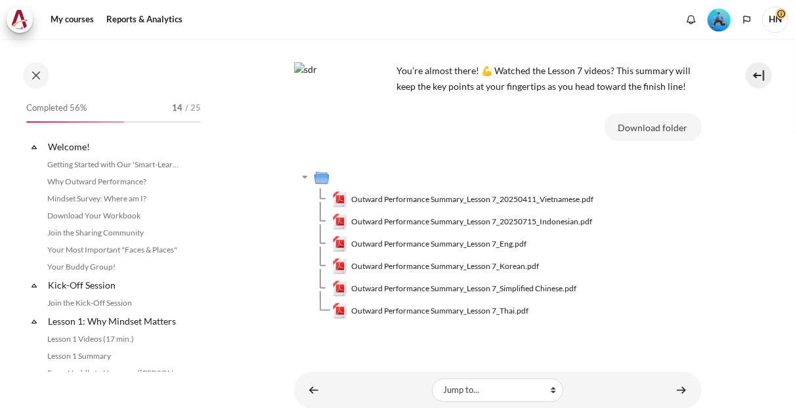
scroll to position [854, 0]
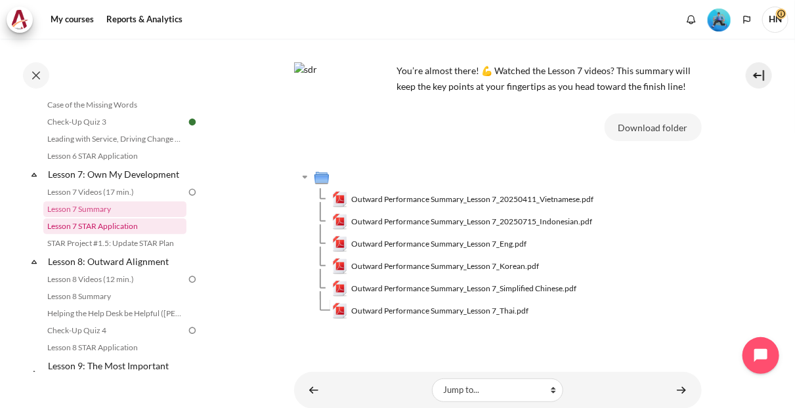
click at [98, 234] on link "Lesson 7 STAR Application" at bounding box center [114, 227] width 143 height 16
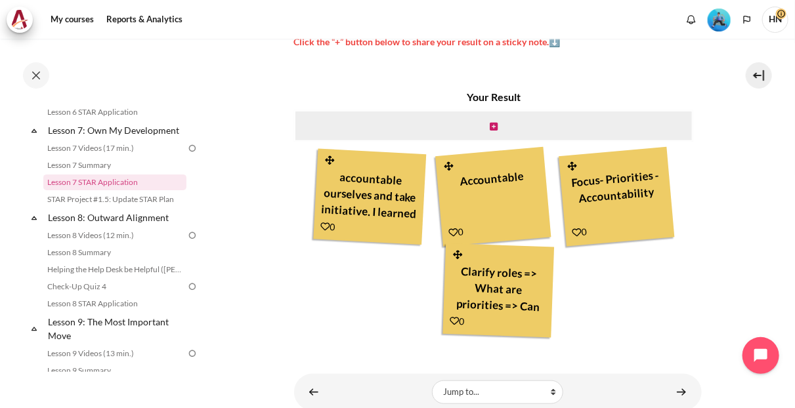
scroll to position [428, 0]
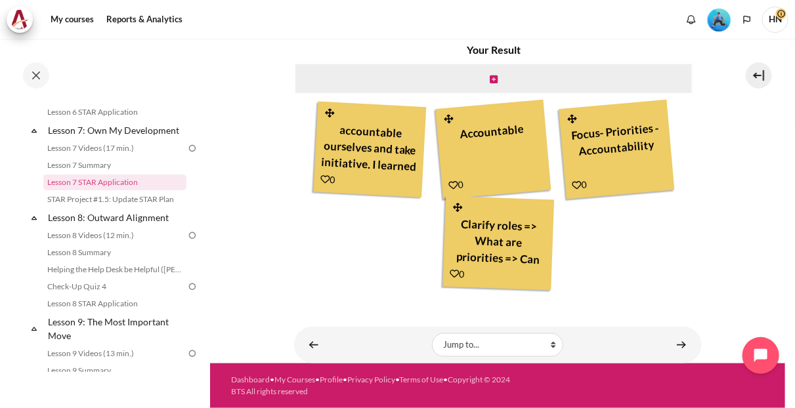
click at [502, 83] on div "Content" at bounding box center [494, 79] width 400 height 32
click at [495, 79] on div "Content" at bounding box center [494, 79] width 400 height 32
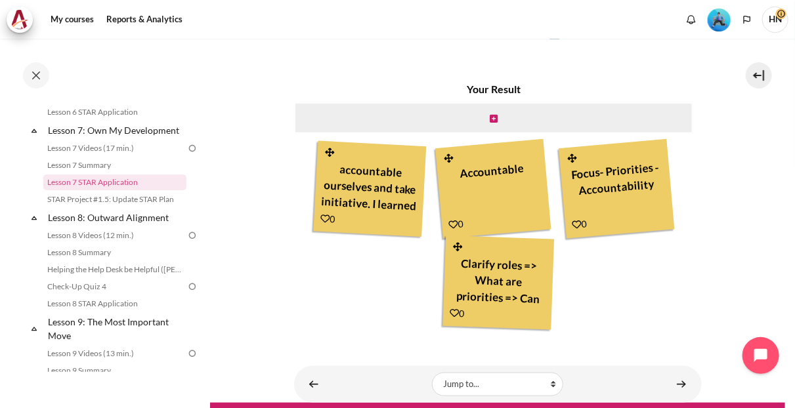
scroll to position [355, 0]
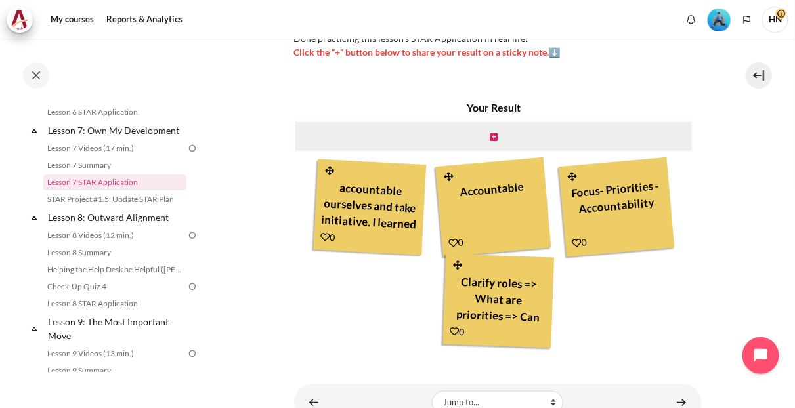
click at [484, 149] on div "Content" at bounding box center [494, 137] width 400 height 32
click at [476, 151] on div "Content" at bounding box center [494, 137] width 400 height 32
click at [502, 152] on div "Content" at bounding box center [494, 137] width 400 height 32
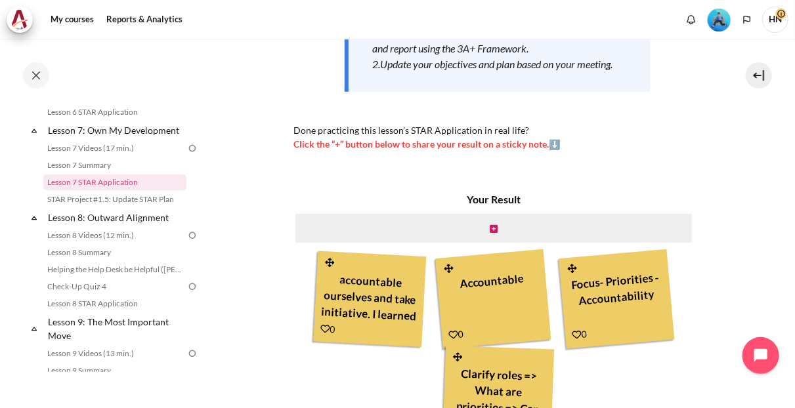
scroll to position [282, 0]
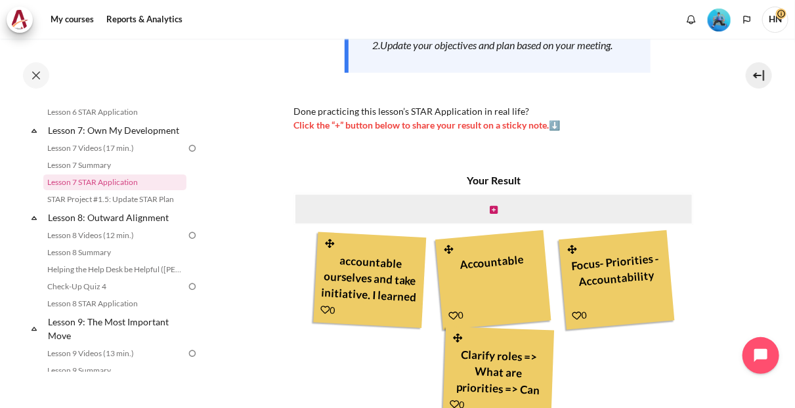
click at [514, 217] on div "Content" at bounding box center [494, 210] width 400 height 32
click at [502, 221] on div "Content" at bounding box center [494, 210] width 400 height 32
click at [490, 215] on icon "Content" at bounding box center [494, 210] width 8 height 9
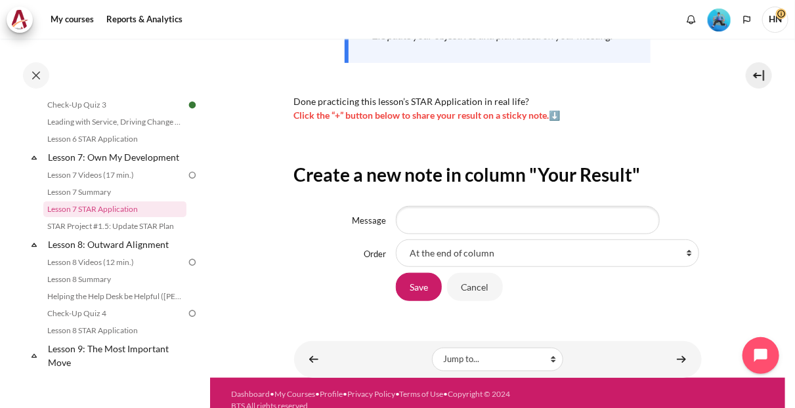
scroll to position [320, 0]
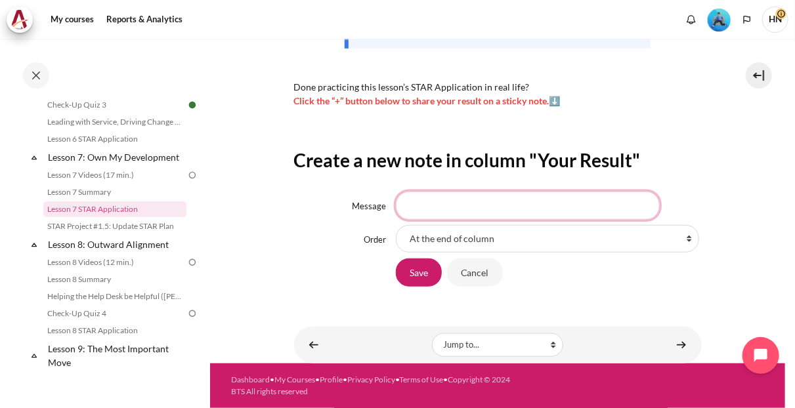
click at [509, 211] on input "Message" at bounding box center [528, 206] width 264 height 28
type input "Accountable"
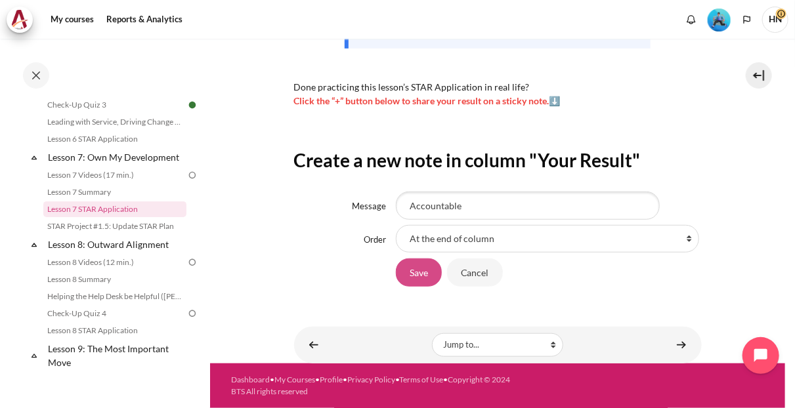
click at [416, 273] on input "Save" at bounding box center [419, 273] width 46 height 28
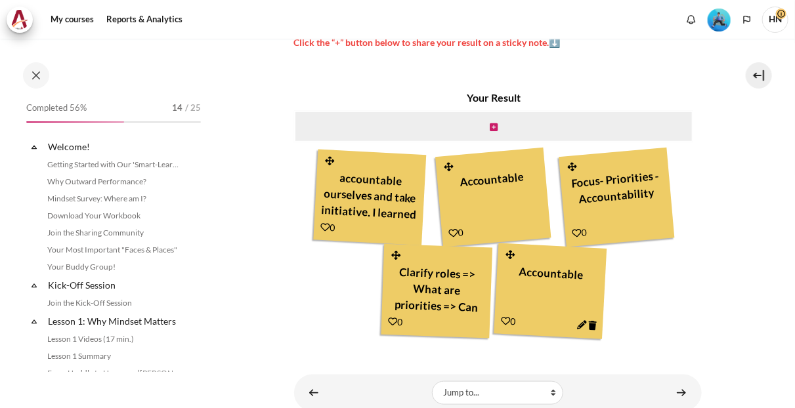
scroll to position [872, 0]
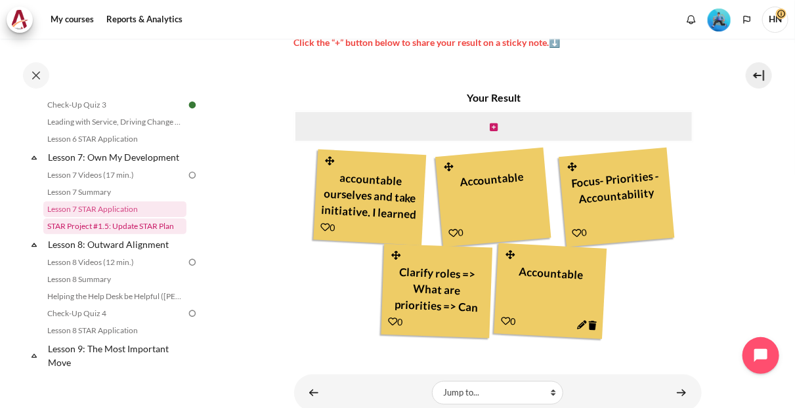
click at [108, 234] on link "STAR Project #1.5: Update STAR Plan" at bounding box center [114, 227] width 143 height 16
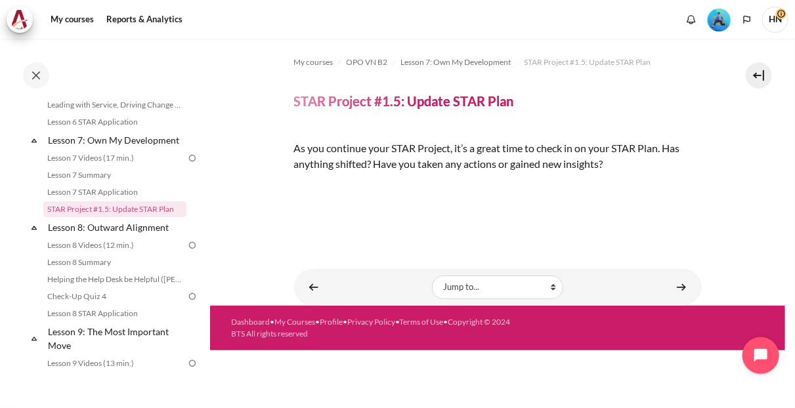
scroll to position [78, 0]
click at [294, 187] on img "Content" at bounding box center [294, 187] width 0 height 0
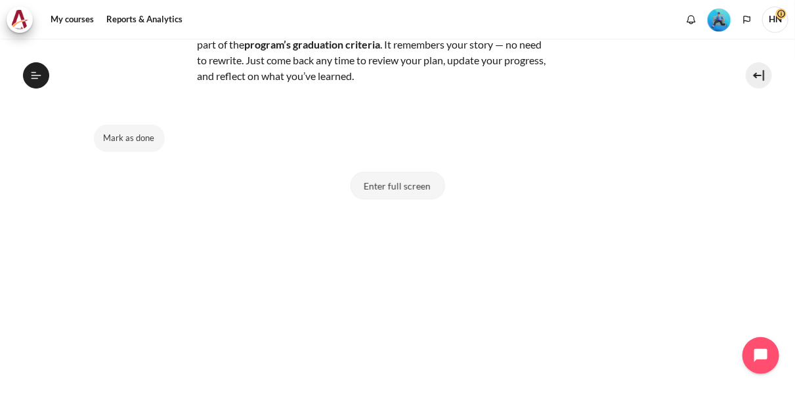
click at [392, 186] on button "Enter full screen" at bounding box center [398, 186] width 95 height 28
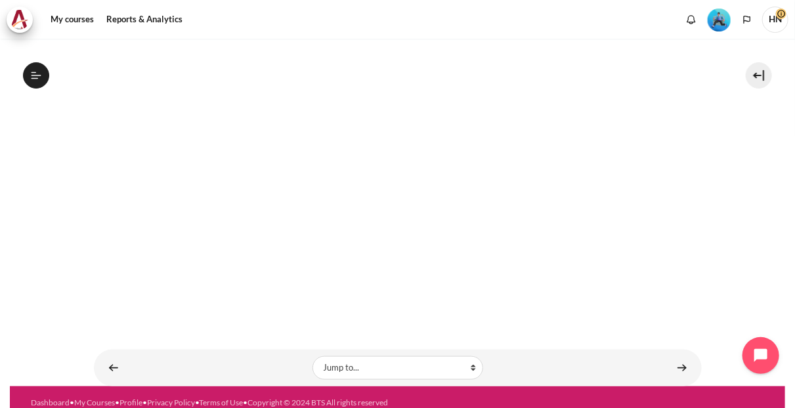
scroll to position [414, 0]
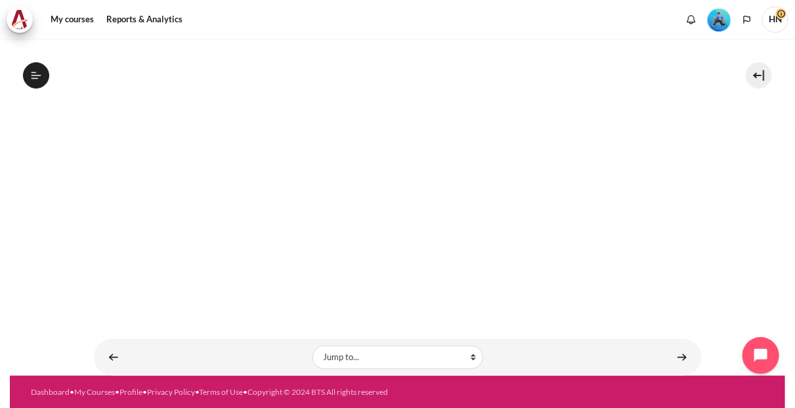
click at [738, 236] on section "My courses OPO VN B2 Graduation Level 1: Required STAR Project Submission STAR …" at bounding box center [398, 0] width 776 height 752
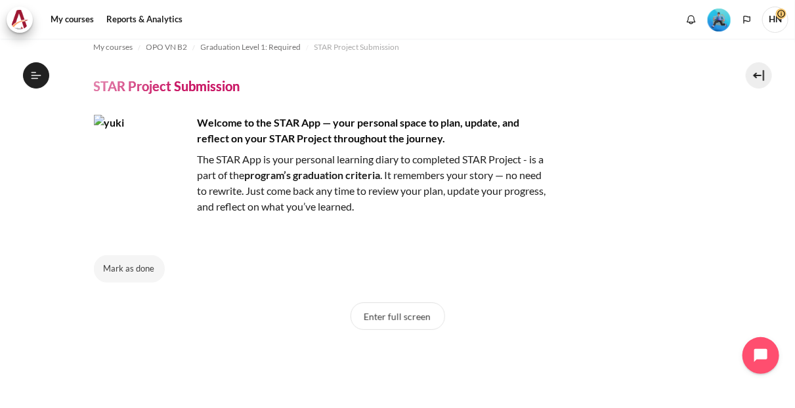
scroll to position [0, 0]
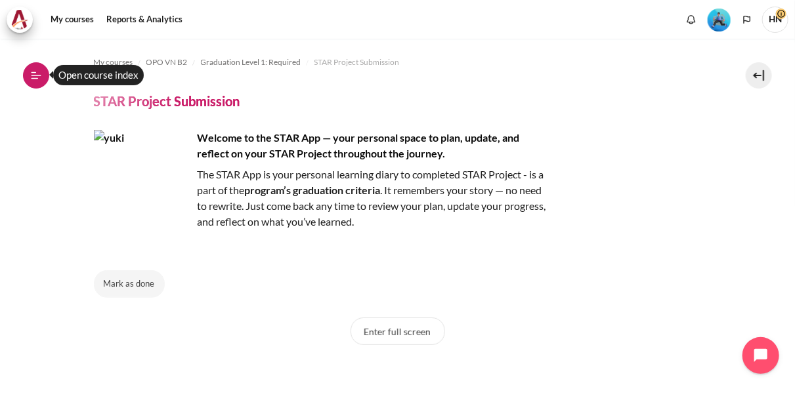
click at [27, 74] on button "Open course index" at bounding box center [36, 75] width 26 height 26
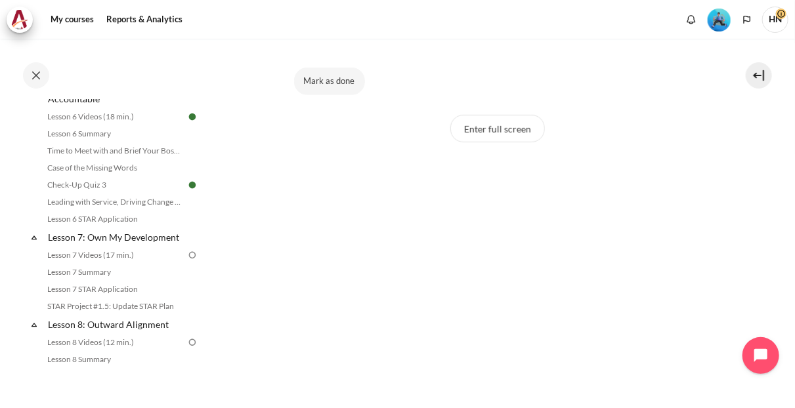
scroll to position [853, 0]
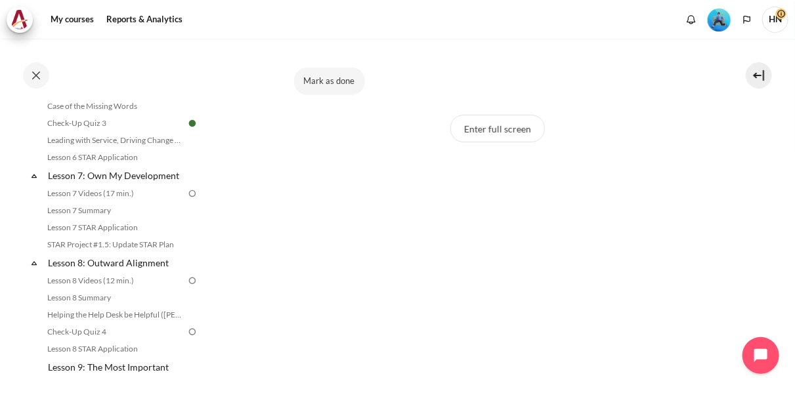
drag, startPoint x: 208, startPoint y: 256, endPoint x: 208, endPoint y: 242, distance: 13.8
click at [208, 242] on div "Completed 56% 14 / 25 Expand Collapse Welcome! Highlighted" at bounding box center [105, 223] width 210 height 368
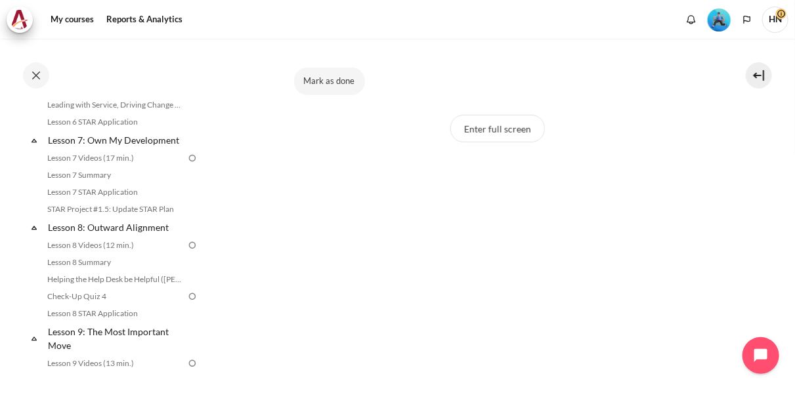
scroll to position [891, 0]
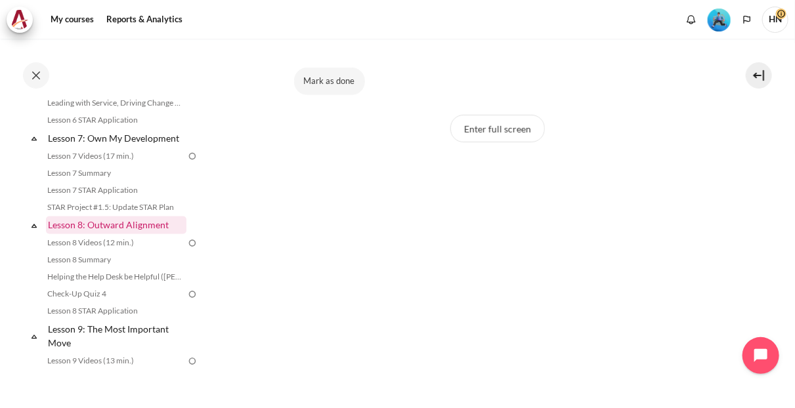
click at [95, 234] on link "Lesson 8: Outward Alignment" at bounding box center [116, 226] width 141 height 18
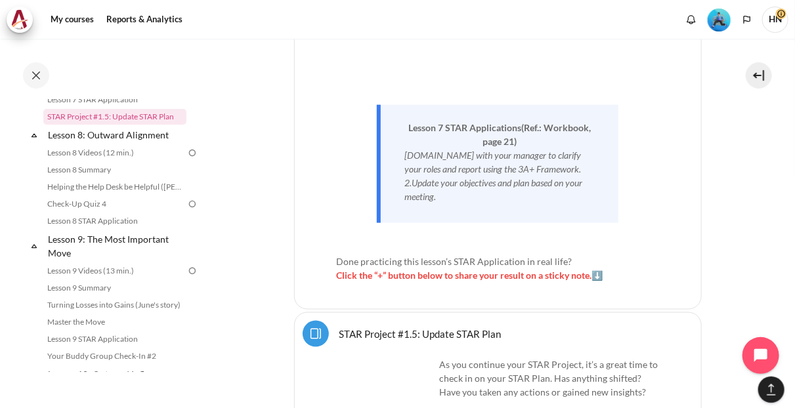
scroll to position [11706, 0]
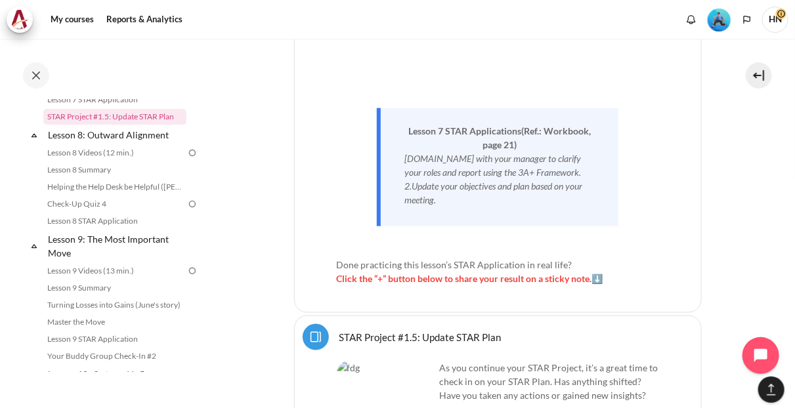
drag, startPoint x: 208, startPoint y: 288, endPoint x: 206, endPoint y: 272, distance: 16.6
click at [213, 257] on div "Skip to main content Open course index Completed 60% 15 / 25 Expand Collapse" at bounding box center [397, 204] width 795 height 408
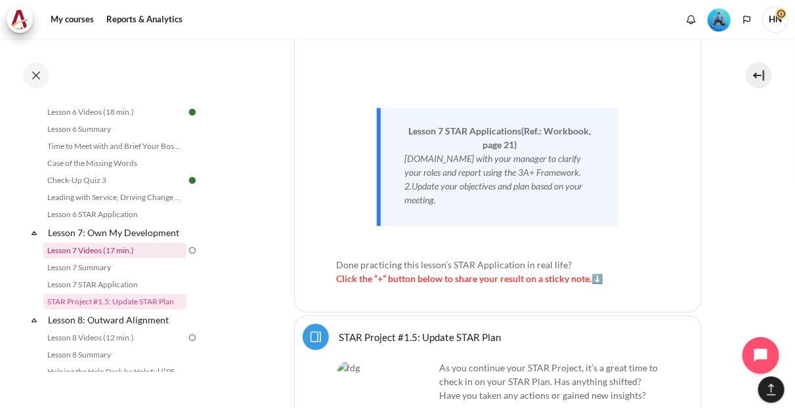
scroll to position [981, 0]
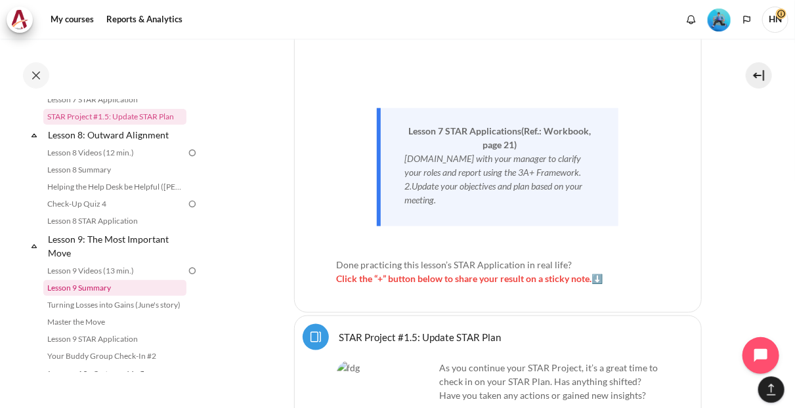
click at [141, 296] on link "Lesson 9 Summary" at bounding box center [114, 288] width 143 height 16
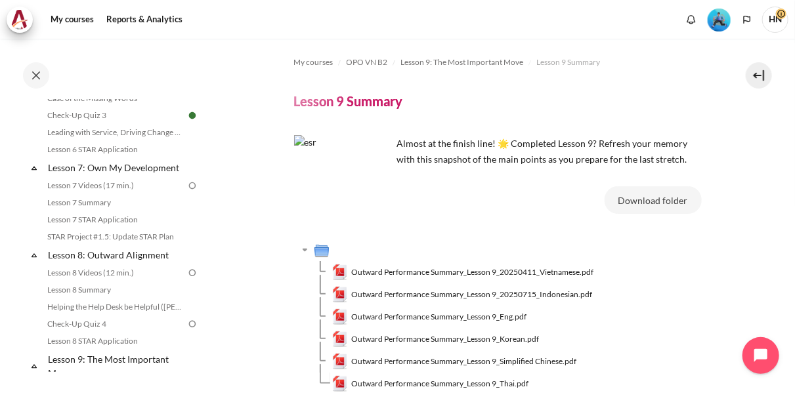
scroll to position [843, 0]
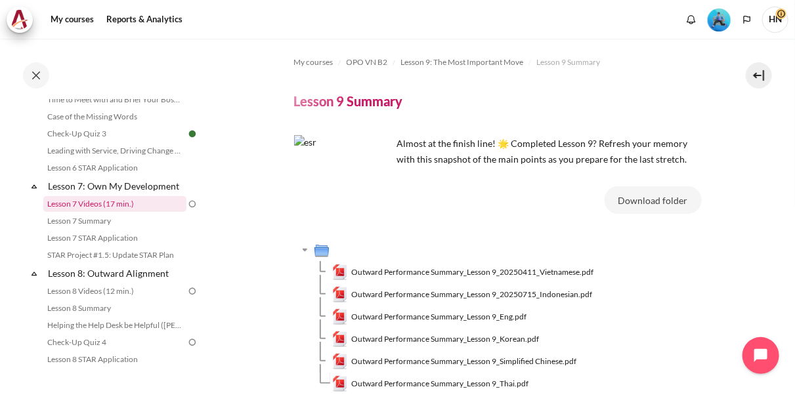
click at [94, 212] on link "Lesson 7 Videos (17 min.)" at bounding box center [114, 204] width 143 height 16
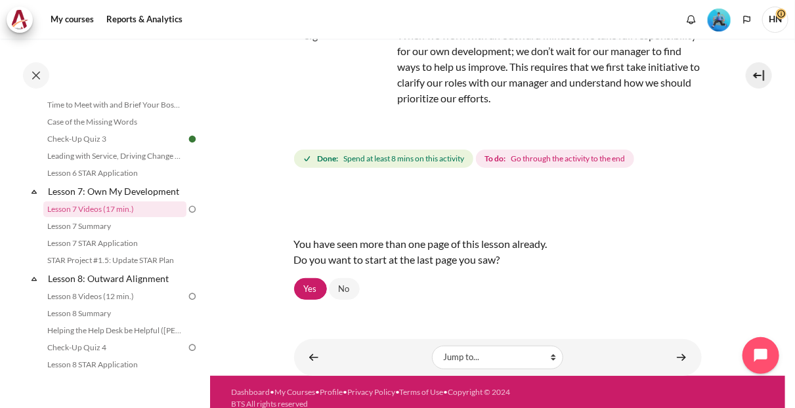
scroll to position [120, 0]
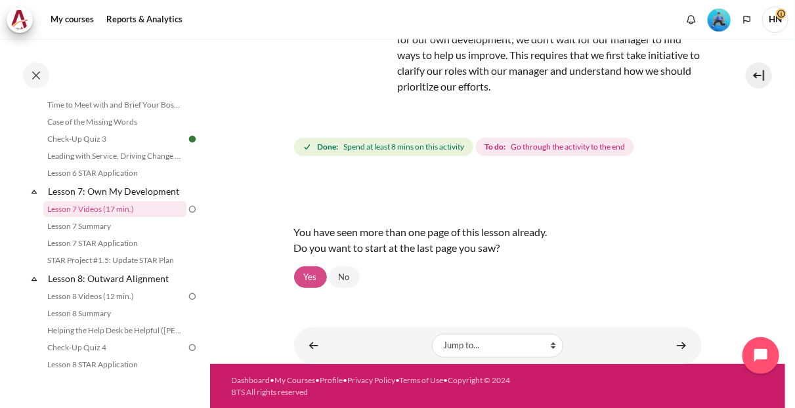
click at [307, 278] on link "Yes" at bounding box center [310, 278] width 33 height 22
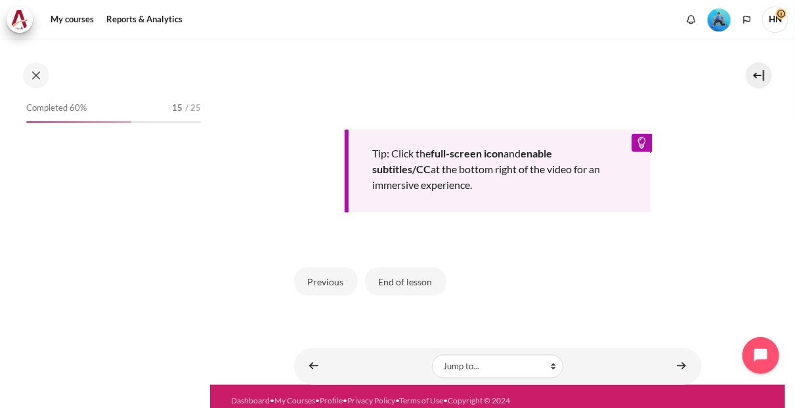
scroll to position [837, 0]
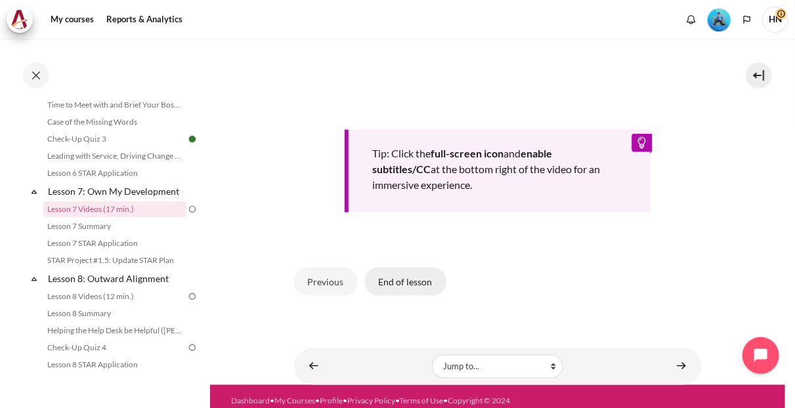
click at [410, 281] on button "End of lesson" at bounding box center [405, 282] width 81 height 28
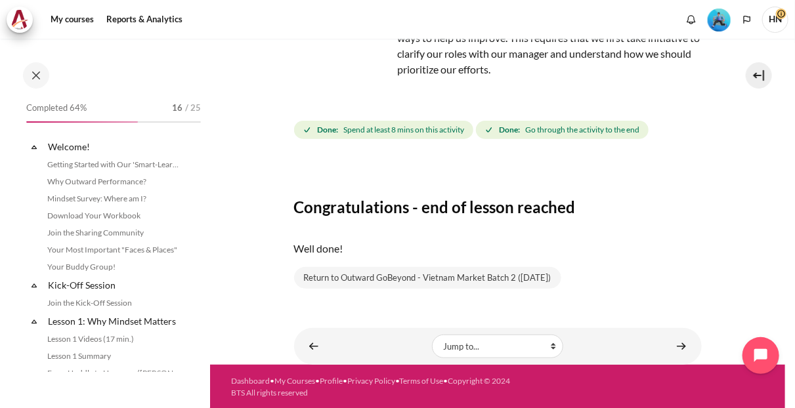
scroll to position [837, 0]
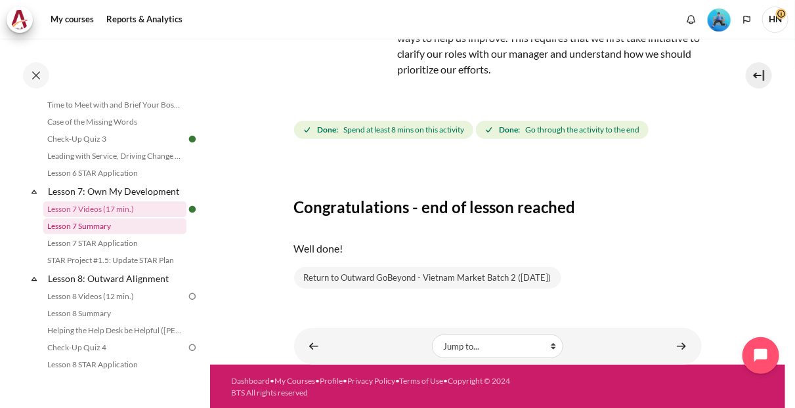
click at [100, 234] on link "Lesson 7 Summary" at bounding box center [114, 227] width 143 height 16
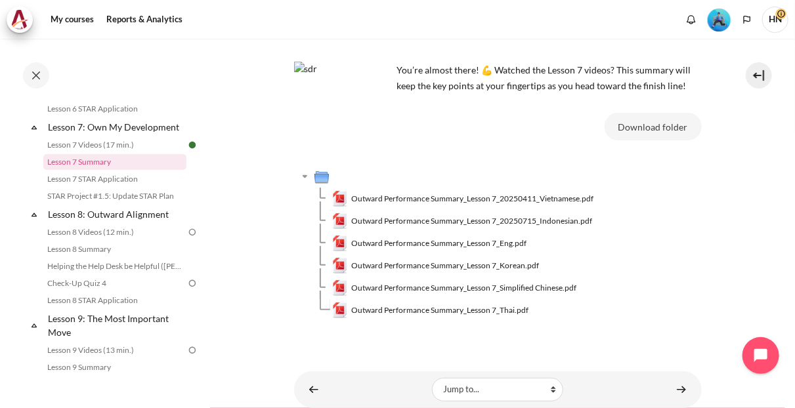
scroll to position [118, 0]
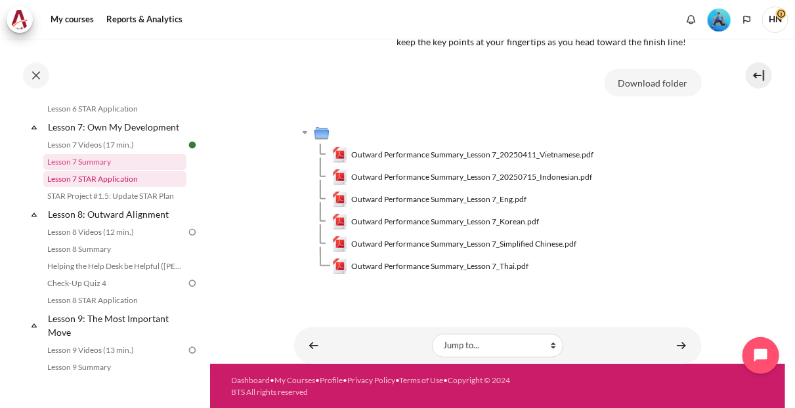
click at [97, 187] on link "Lesson 7 STAR Application" at bounding box center [114, 179] width 143 height 16
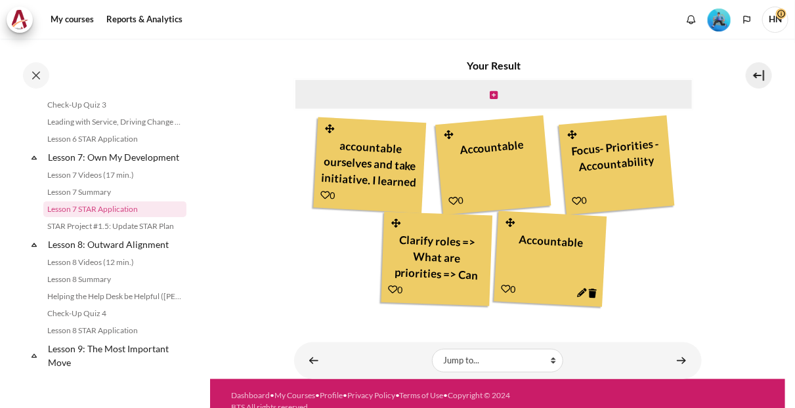
scroll to position [428, 0]
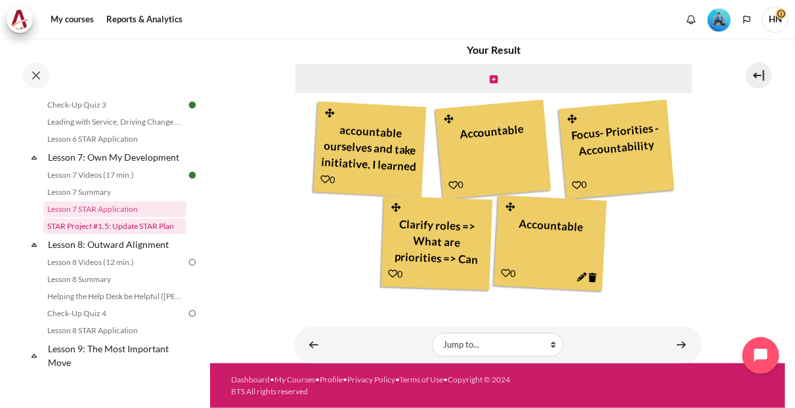
click at [106, 234] on link "STAR Project #1.5: Update STAR Plan" at bounding box center [114, 227] width 143 height 16
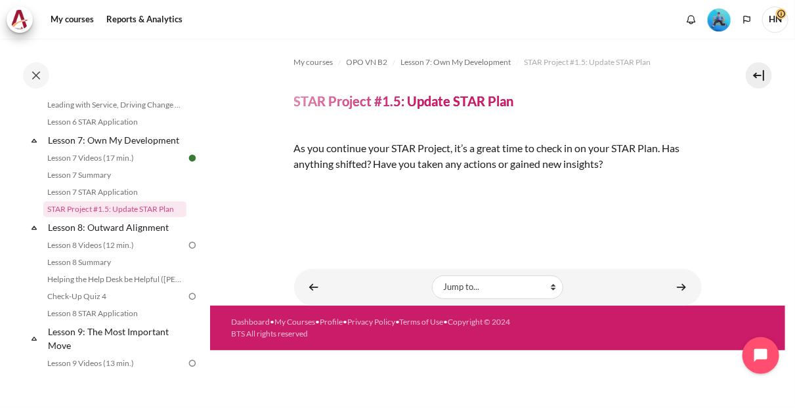
scroll to position [151, 0]
click at [87, 254] on link "Lesson 8 Videos (12 min.)" at bounding box center [114, 246] width 143 height 16
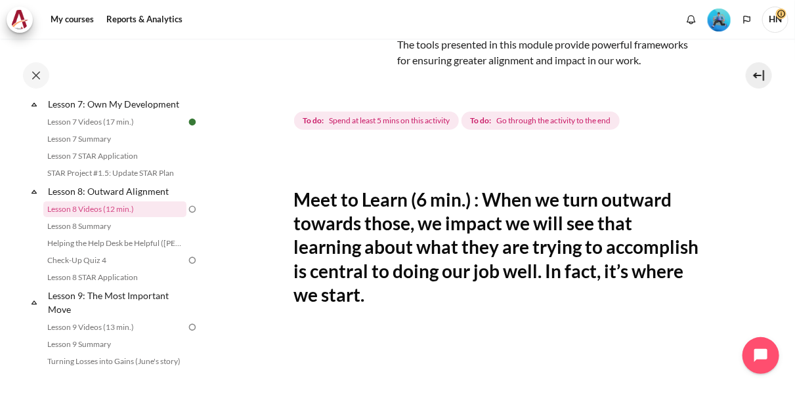
scroll to position [364, 0]
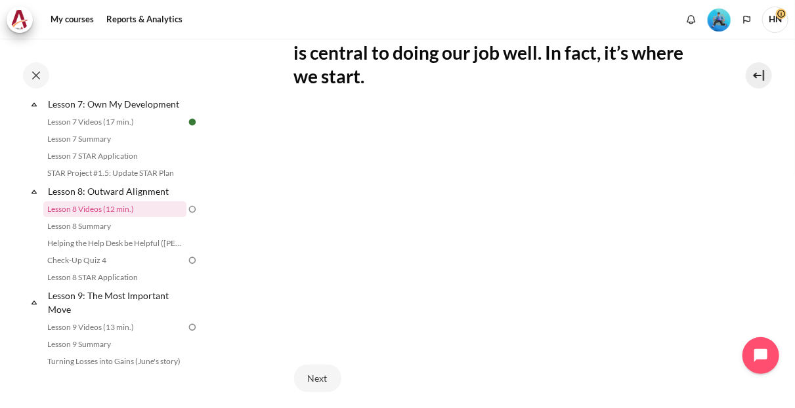
click at [775, 18] on span "HN" at bounding box center [775, 20] width 26 height 26
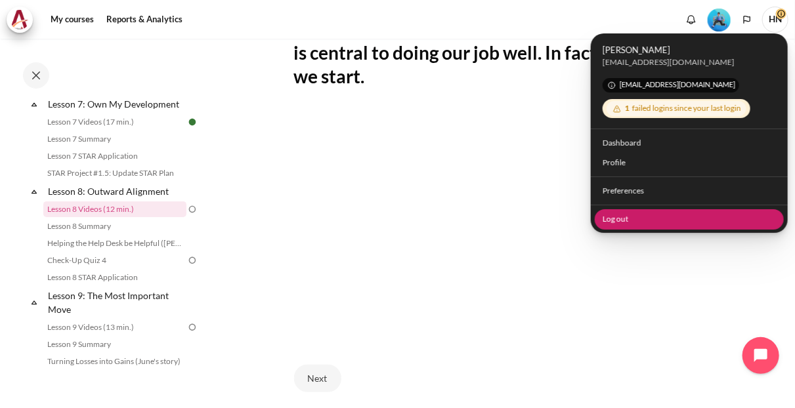
click at [634, 227] on link "Log out" at bounding box center [690, 219] width 190 height 20
